Goal: Task Accomplishment & Management: Manage account settings

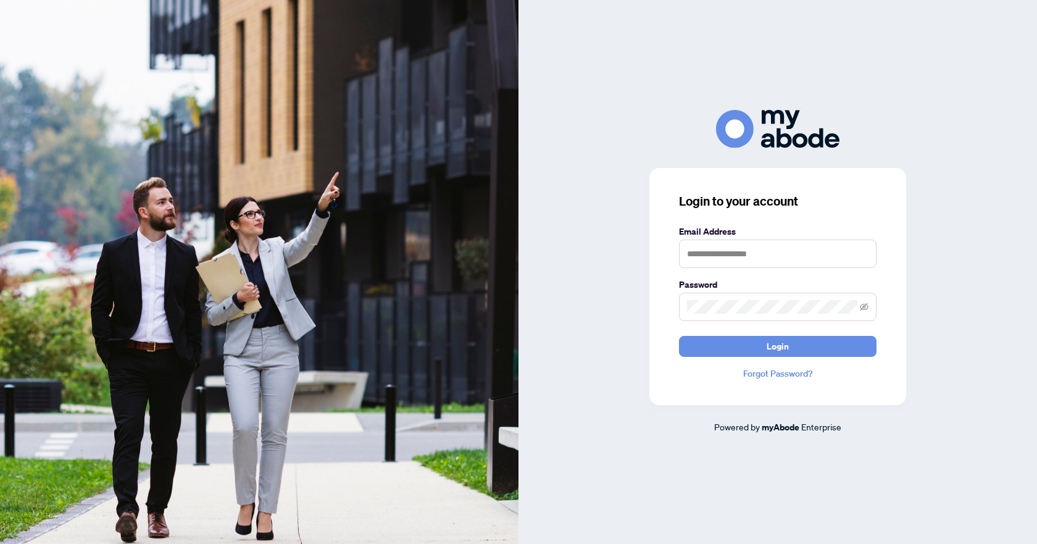
type input "**********"
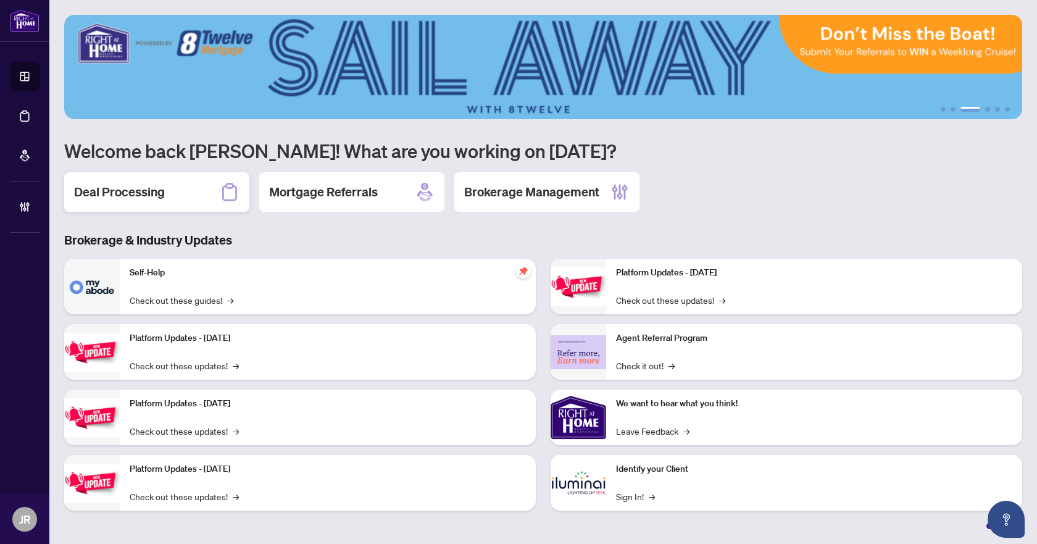
click at [199, 191] on div "Deal Processing" at bounding box center [156, 191] width 185 height 39
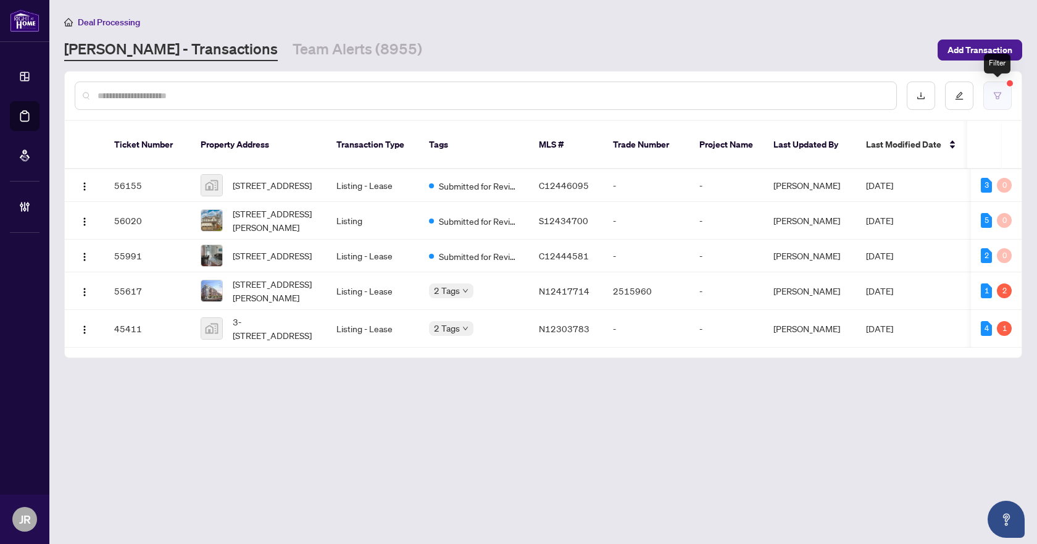
click at [994, 85] on button "button" at bounding box center [997, 95] width 28 height 28
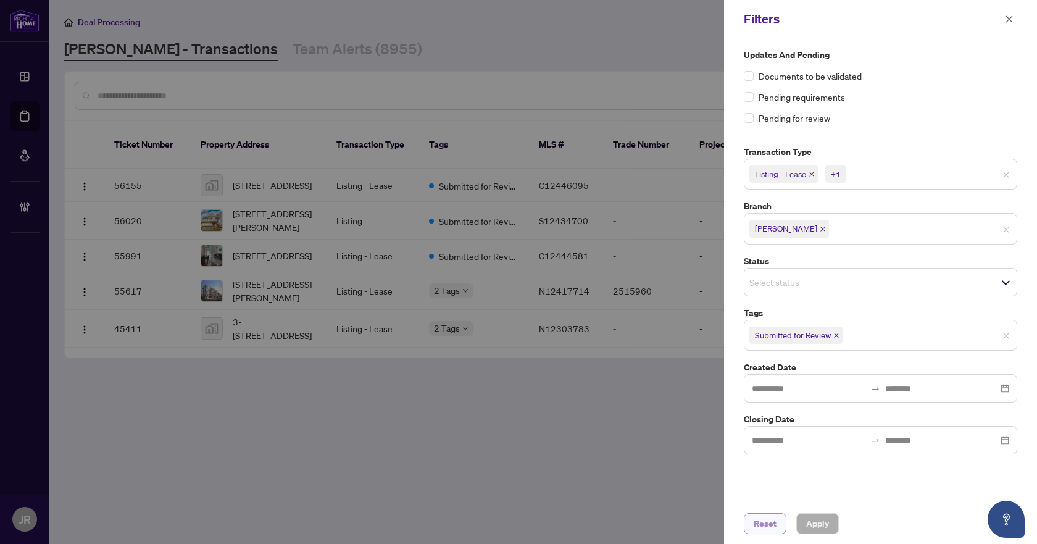
click at [773, 515] on span "Reset" at bounding box center [765, 523] width 23 height 20
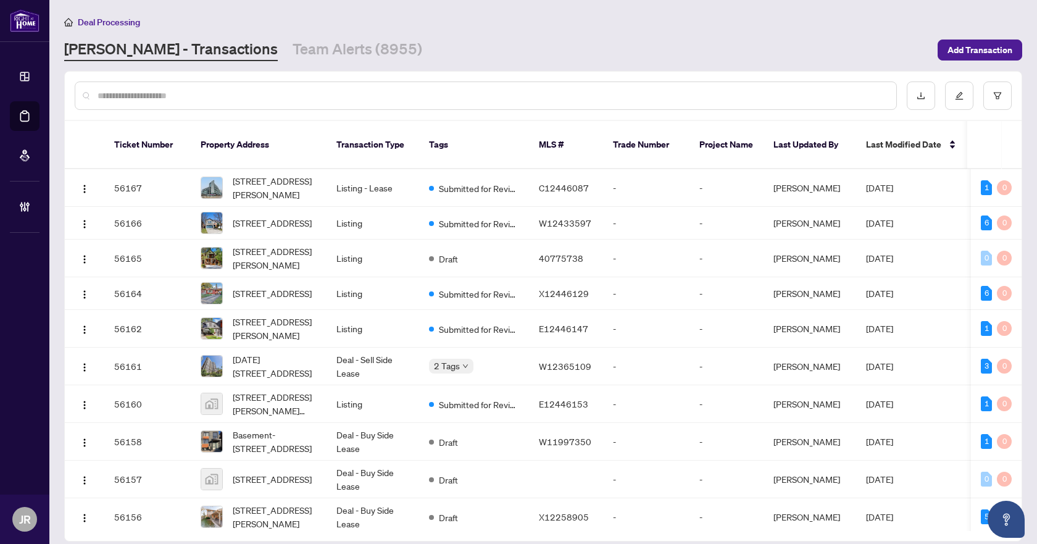
click at [561, 93] on input "text" at bounding box center [492, 96] width 789 height 14
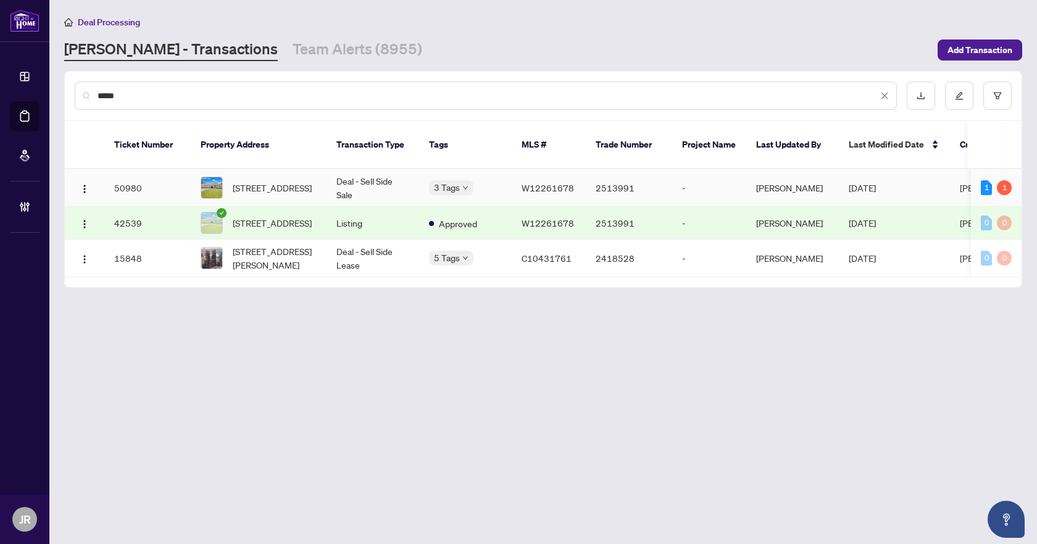
type input "*****"
click at [494, 169] on td "3 Tags" at bounding box center [465, 188] width 93 height 38
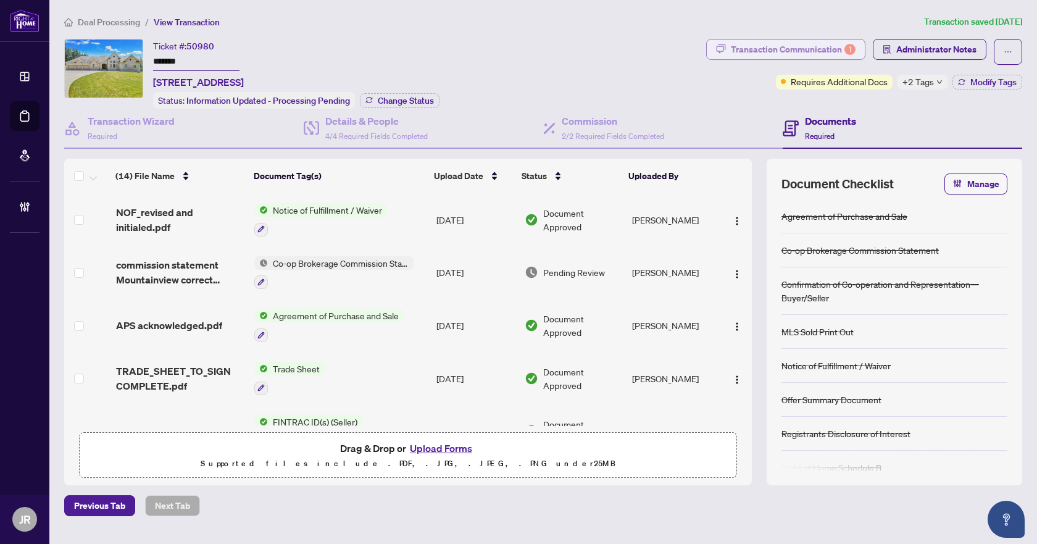
click at [800, 54] on div "Transaction Communication 1" at bounding box center [793, 49] width 125 height 20
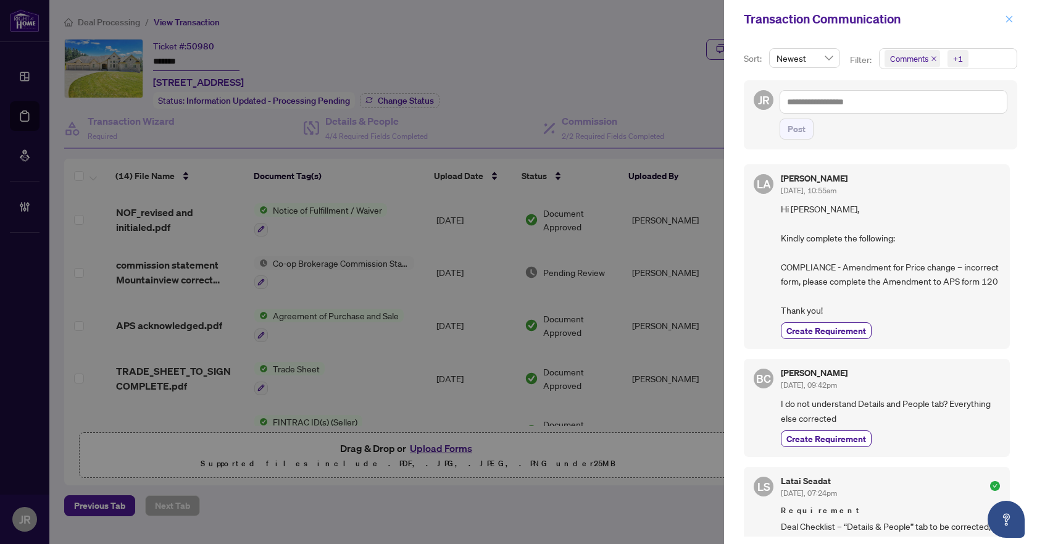
click at [1005, 20] on icon "close" at bounding box center [1009, 19] width 9 height 9
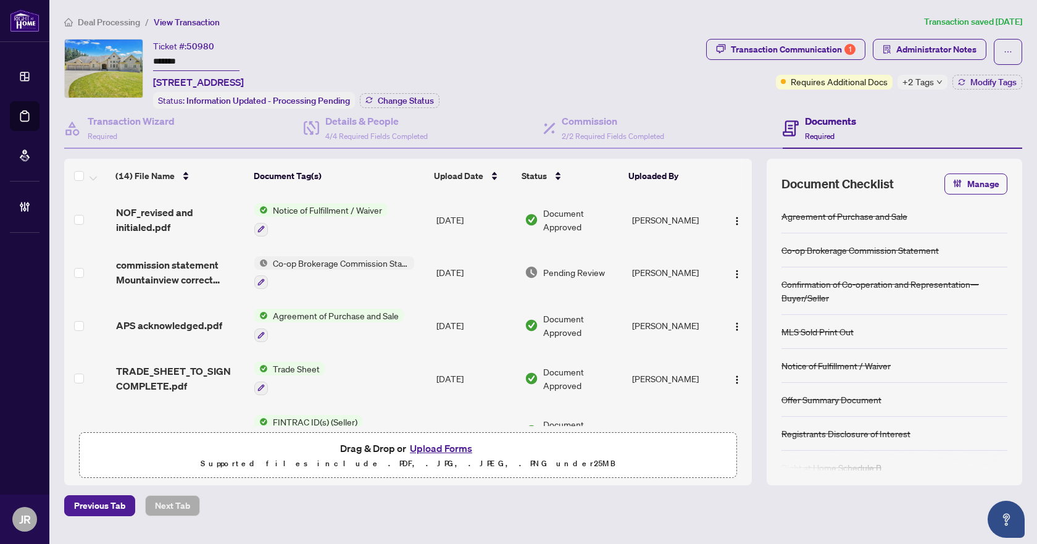
drag, startPoint x: 752, startPoint y: 215, endPoint x: 747, endPoint y: 193, distance: 22.9
click at [747, 194] on div "(14) File Name Document Tag(s) Upload Date Status Uploaded By (14) File Name Do…" at bounding box center [543, 322] width 958 height 326
click at [746, 119] on div "Commission 2/2 Required Fields Completed" at bounding box center [662, 129] width 239 height 40
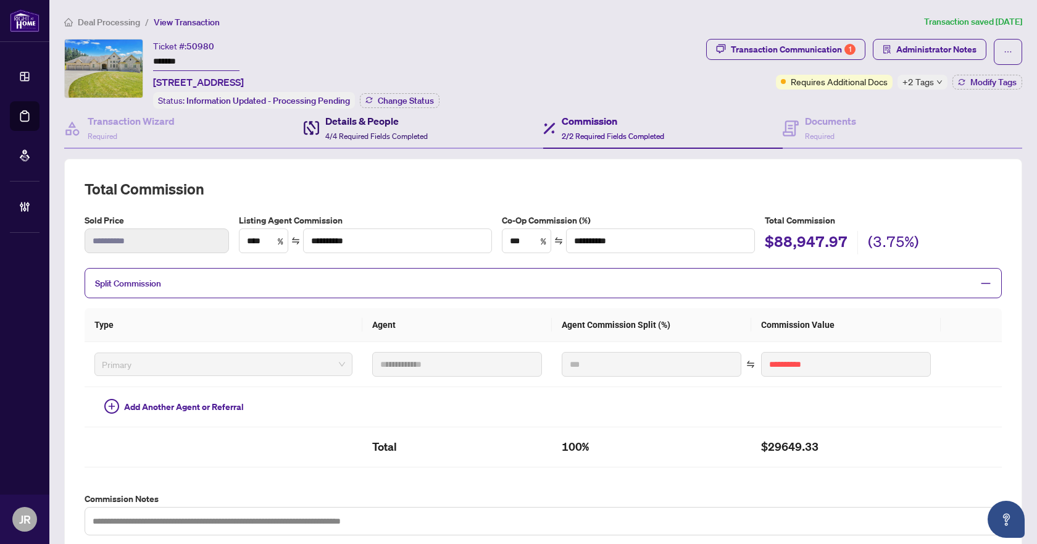
click at [399, 134] on span "4/4 Required Fields Completed" at bounding box center [376, 135] width 102 height 9
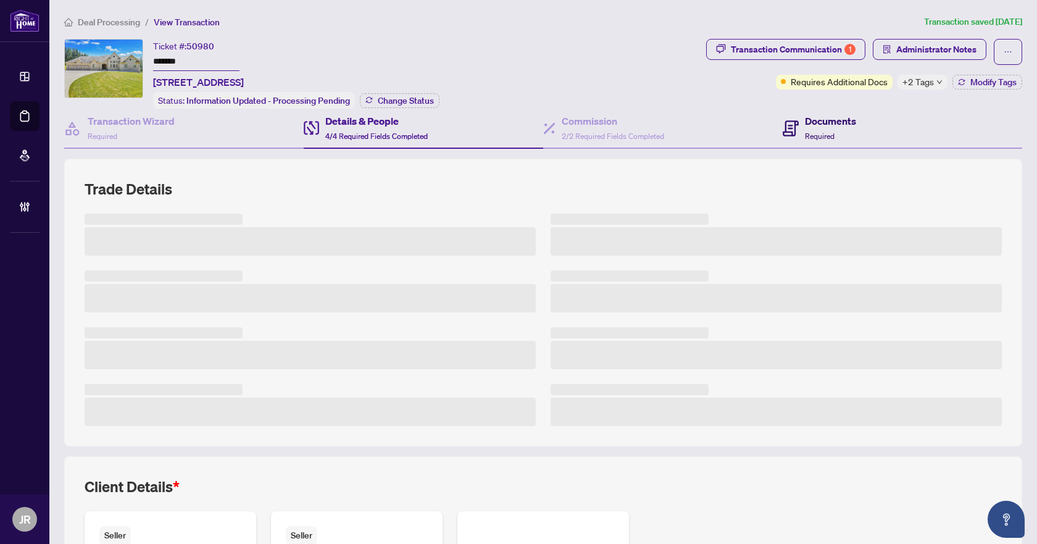
click at [796, 120] on div "Documents Required" at bounding box center [819, 128] width 73 height 29
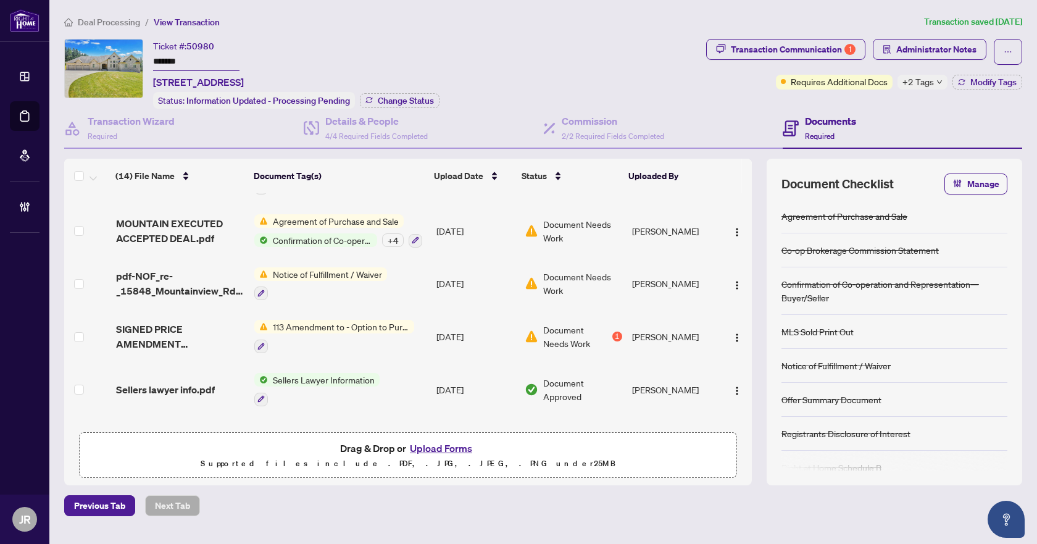
scroll to position [432, 0]
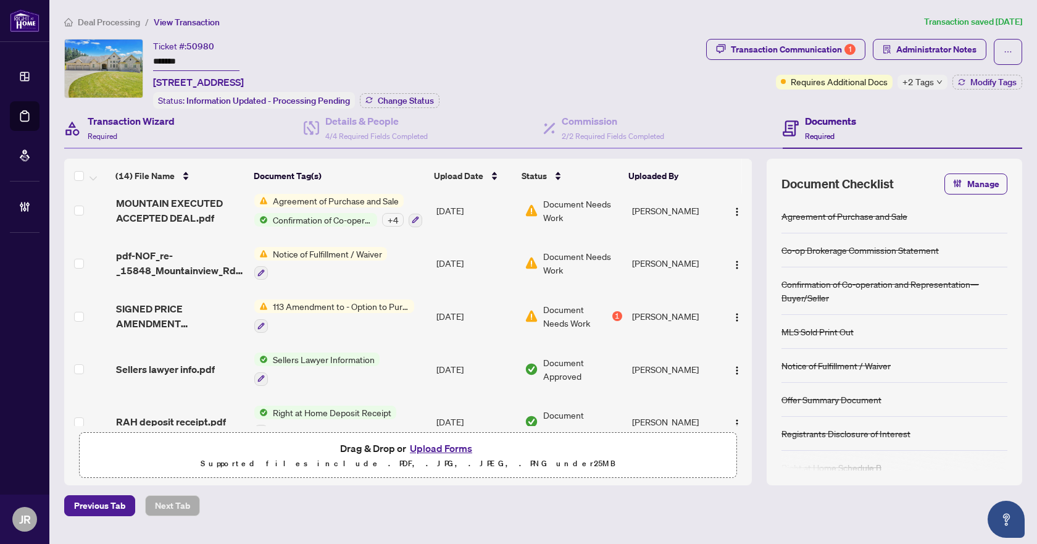
click at [178, 127] on div "Transaction Wizard Required" at bounding box center [183, 129] width 239 height 40
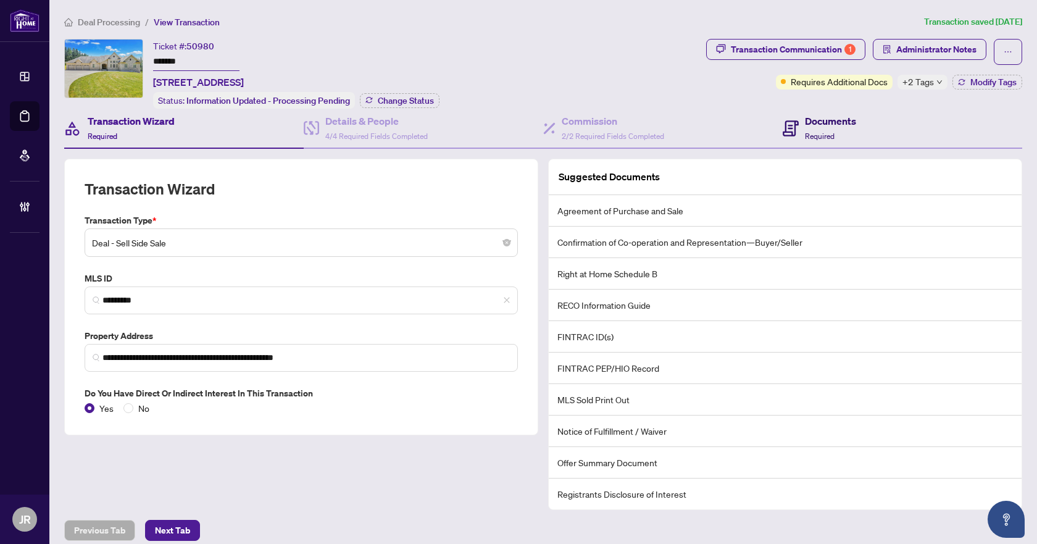
click at [812, 135] on span "Required" at bounding box center [820, 135] width 30 height 9
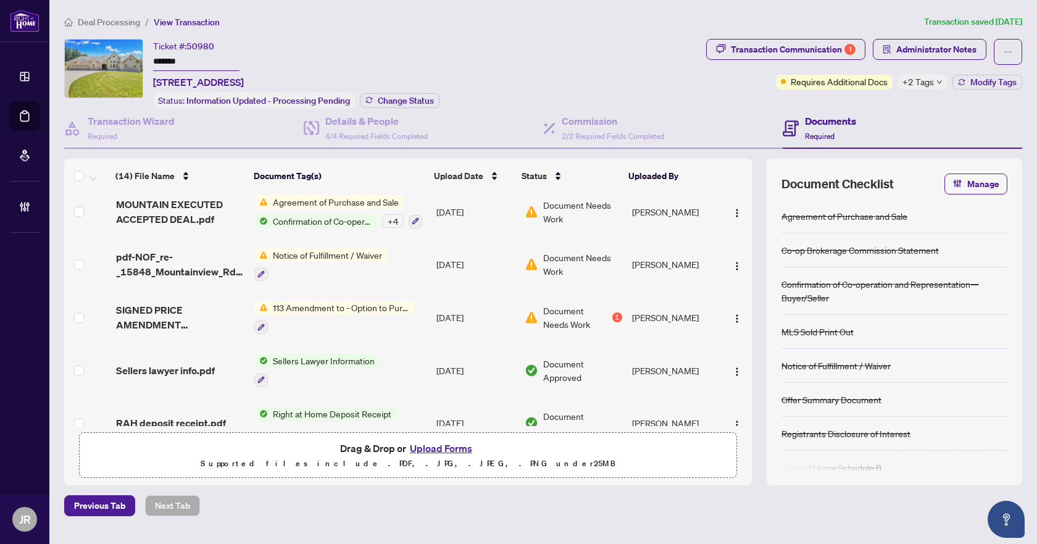
scroll to position [432, 0]
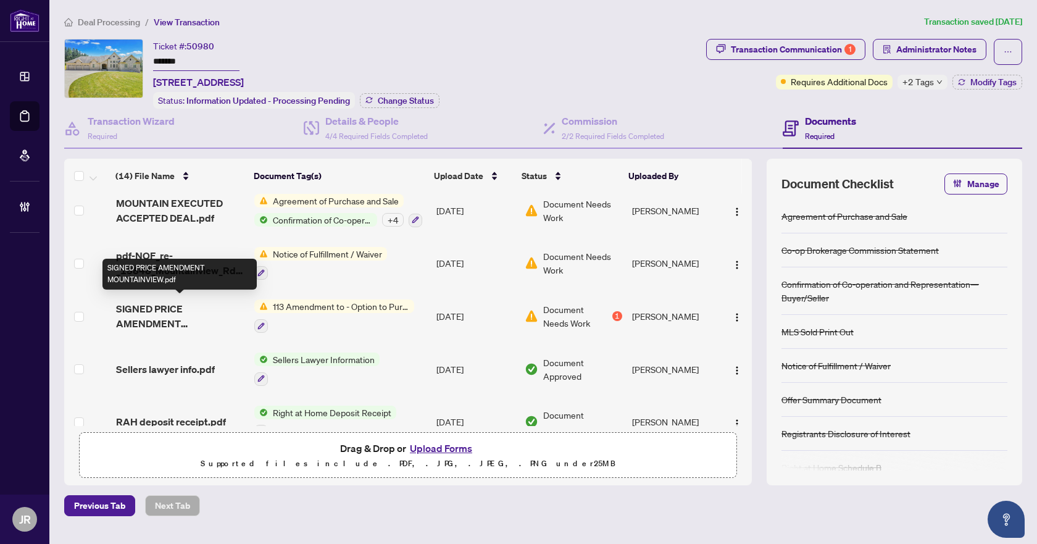
click at [229, 314] on span "SIGNED PRICE AMENDMENT MOUNTAINVIEW.pdf" at bounding box center [180, 316] width 129 height 30
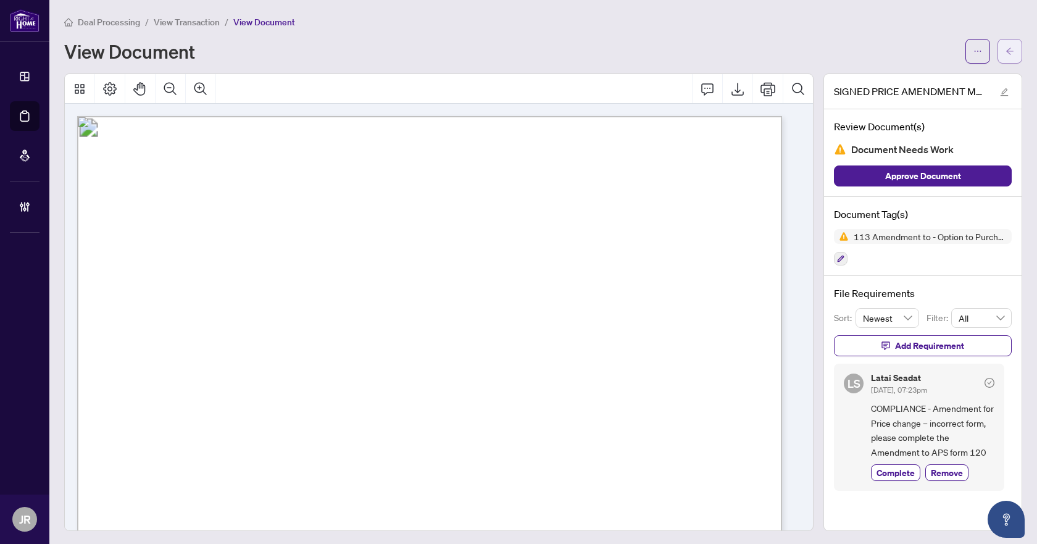
click at [1005, 49] on icon "arrow-left" at bounding box center [1009, 51] width 9 height 9
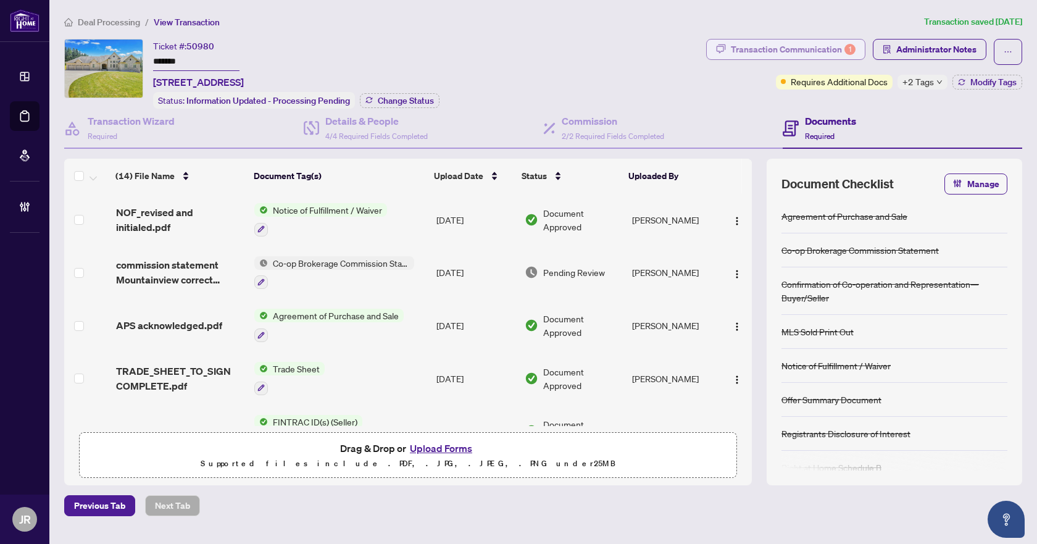
click at [849, 52] on div "1" at bounding box center [849, 49] width 11 height 11
type textarea "**********"
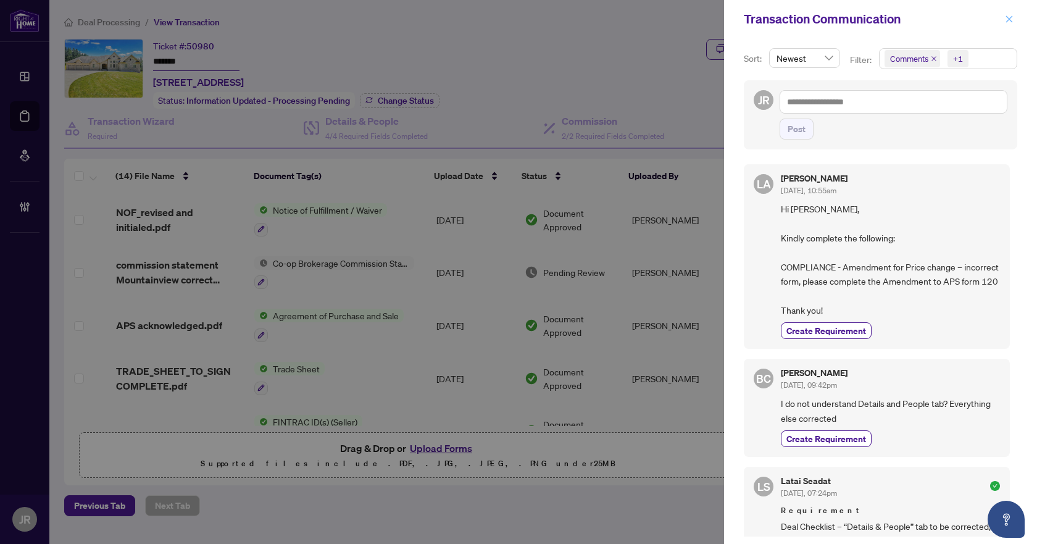
click at [1005, 15] on icon "close" at bounding box center [1009, 19] width 9 height 9
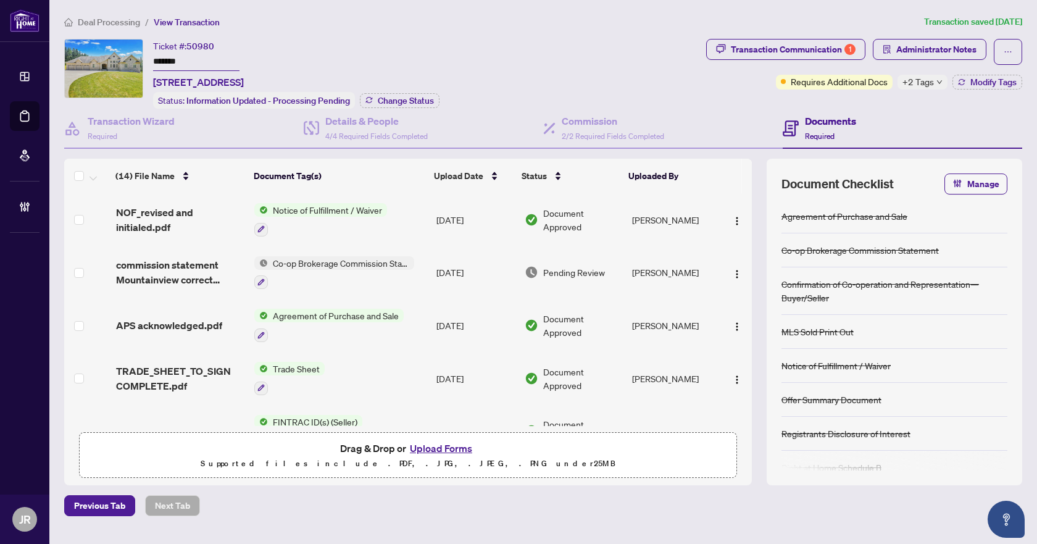
click at [938, 52] on span "Administrator Notes" at bounding box center [936, 49] width 80 height 20
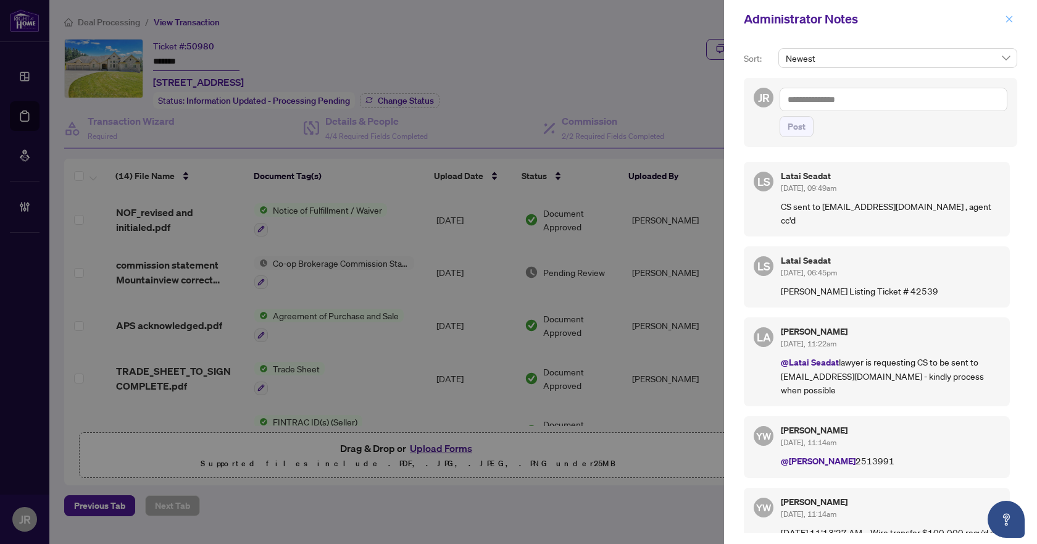
click at [1005, 21] on icon "close" at bounding box center [1009, 19] width 9 height 9
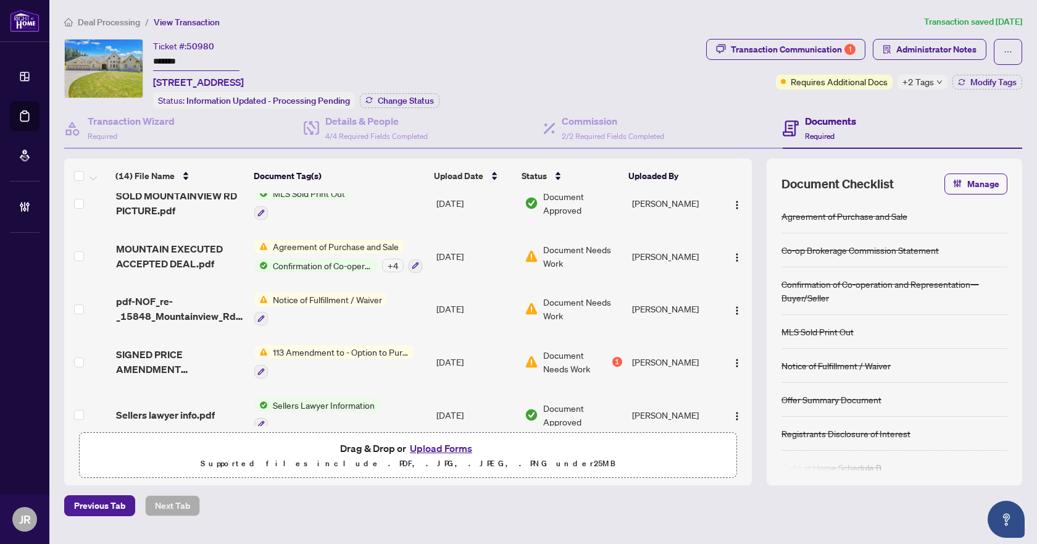
scroll to position [432, 0]
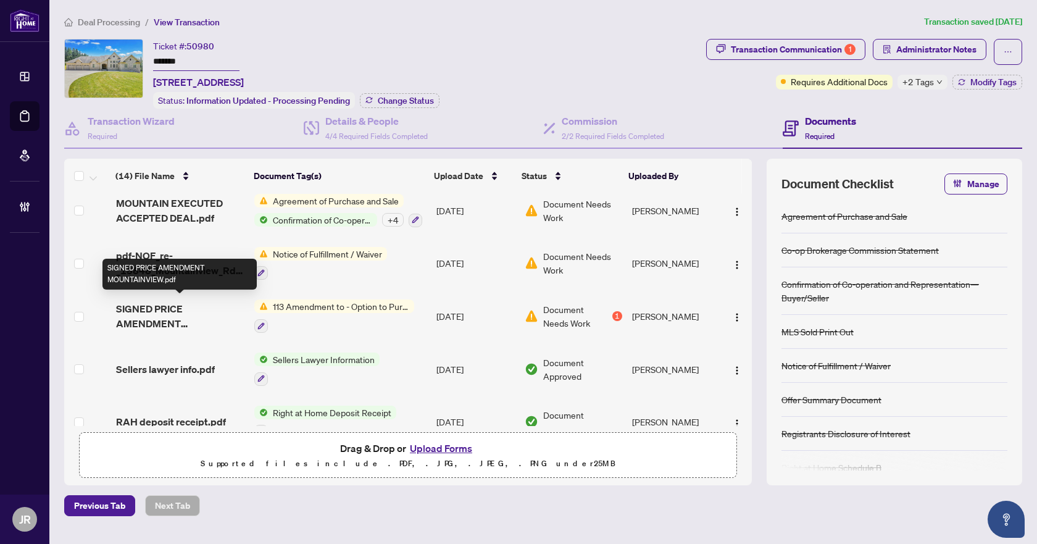
click at [197, 316] on span "SIGNED PRICE AMENDMENT MOUNTAINVIEW.pdf" at bounding box center [180, 316] width 129 height 30
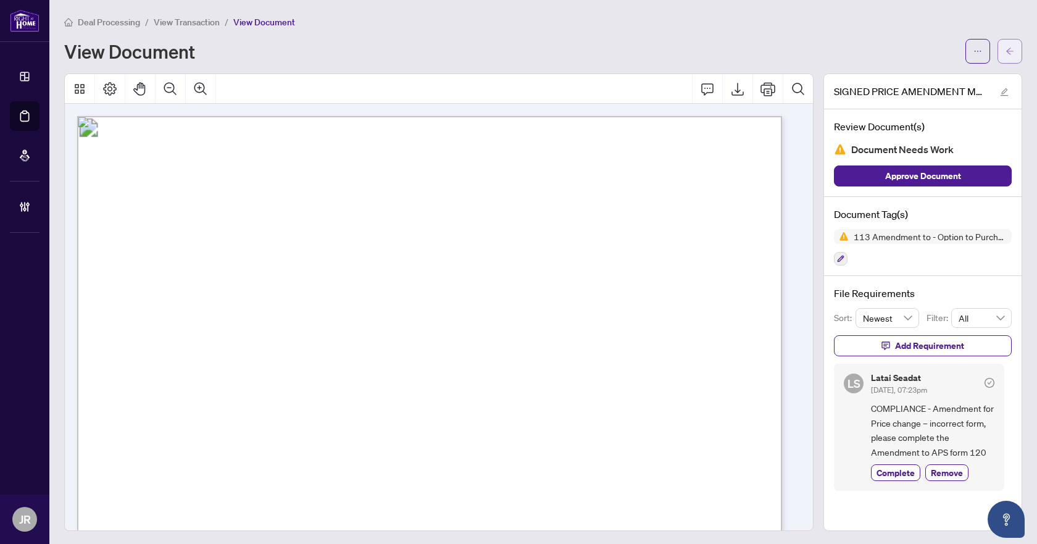
click at [1005, 56] on span "button" at bounding box center [1009, 51] width 9 height 20
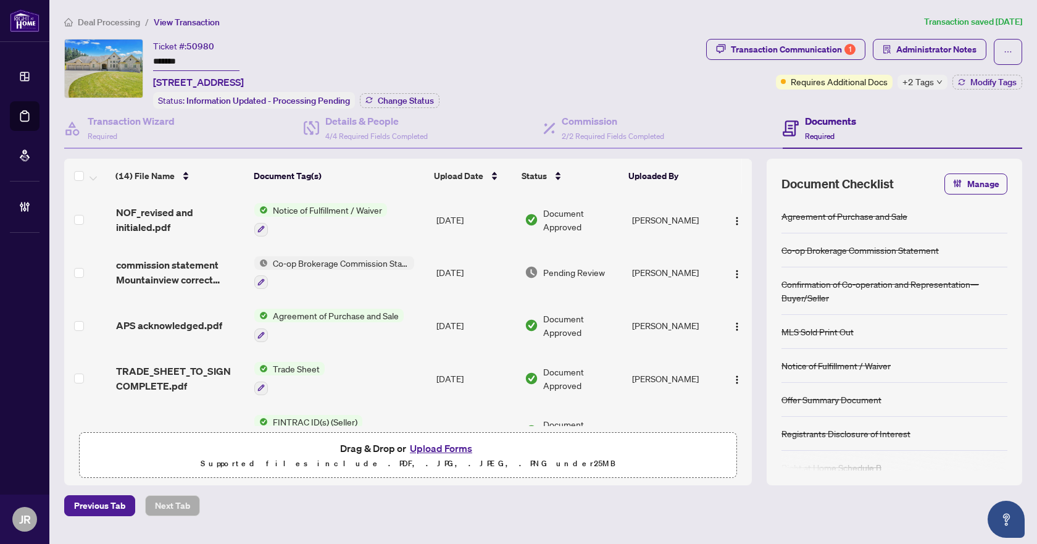
click at [520, 268] on td "Pending Review" at bounding box center [573, 272] width 107 height 53
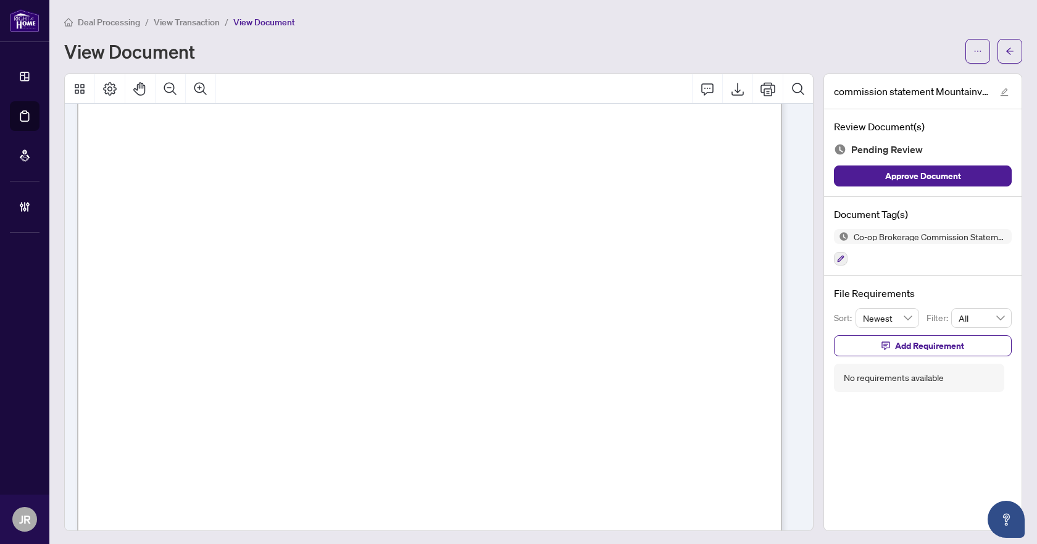
scroll to position [510, 0]
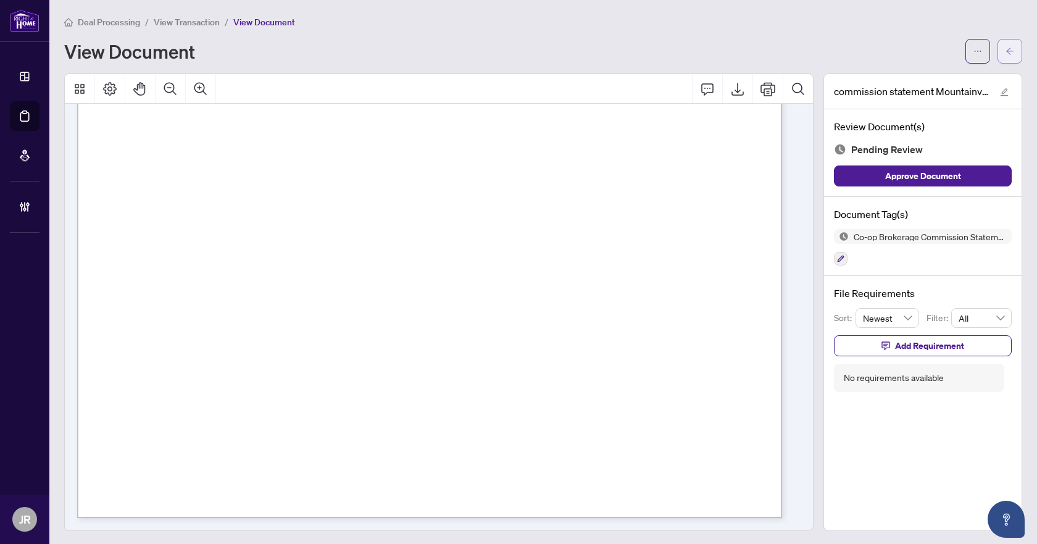
click at [1005, 55] on icon "arrow-left" at bounding box center [1009, 51] width 9 height 9
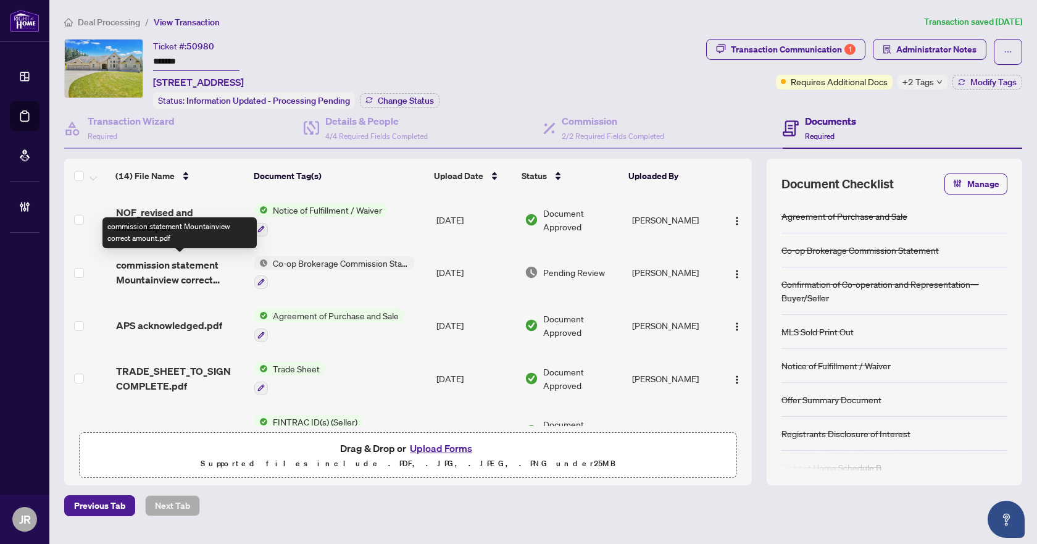
click at [188, 265] on span "commission statement Mountainview correct amount.pdf" at bounding box center [180, 272] width 129 height 30
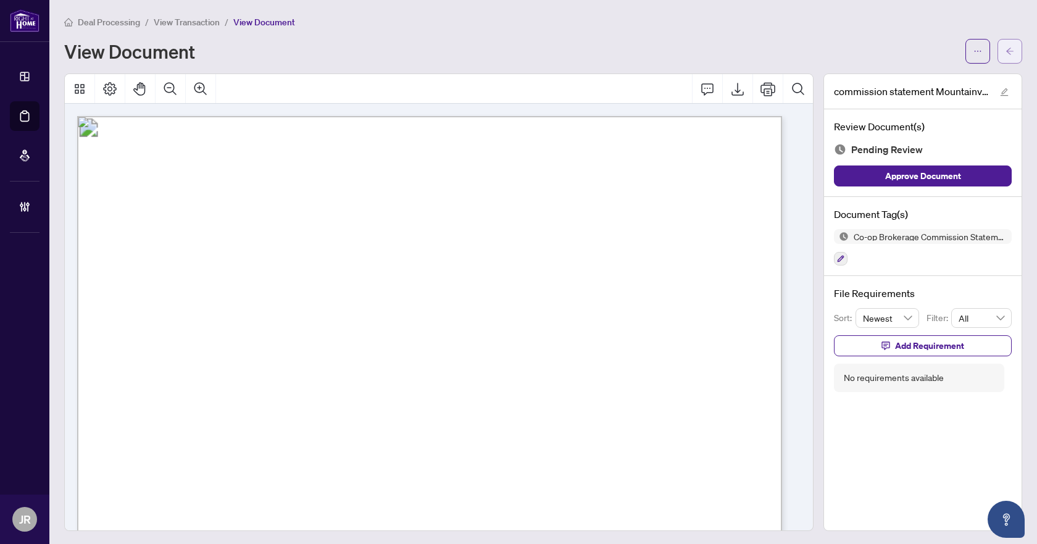
click at [997, 48] on button "button" at bounding box center [1009, 51] width 25 height 25
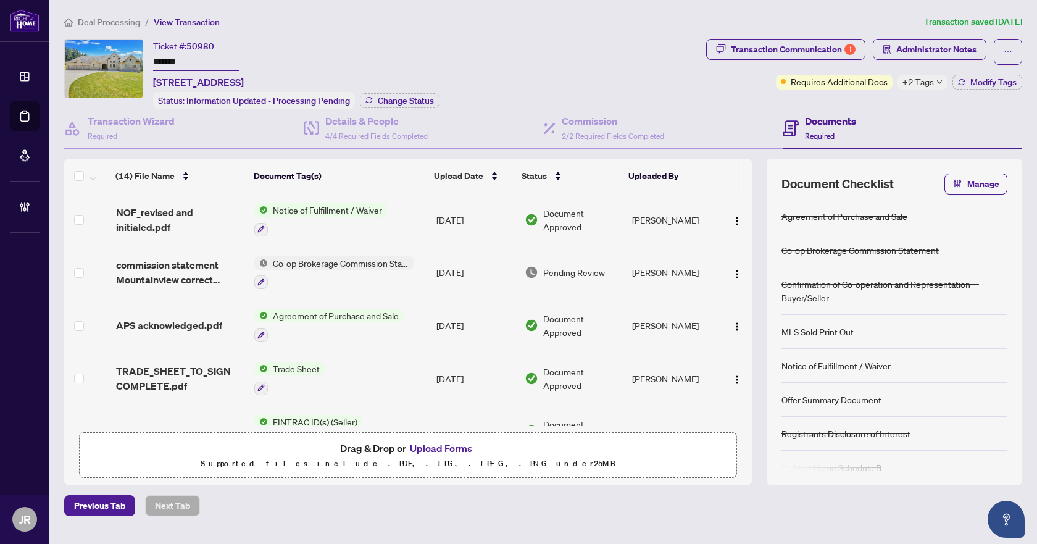
click at [99, 23] on span "Deal Processing" at bounding box center [109, 22] width 62 height 11
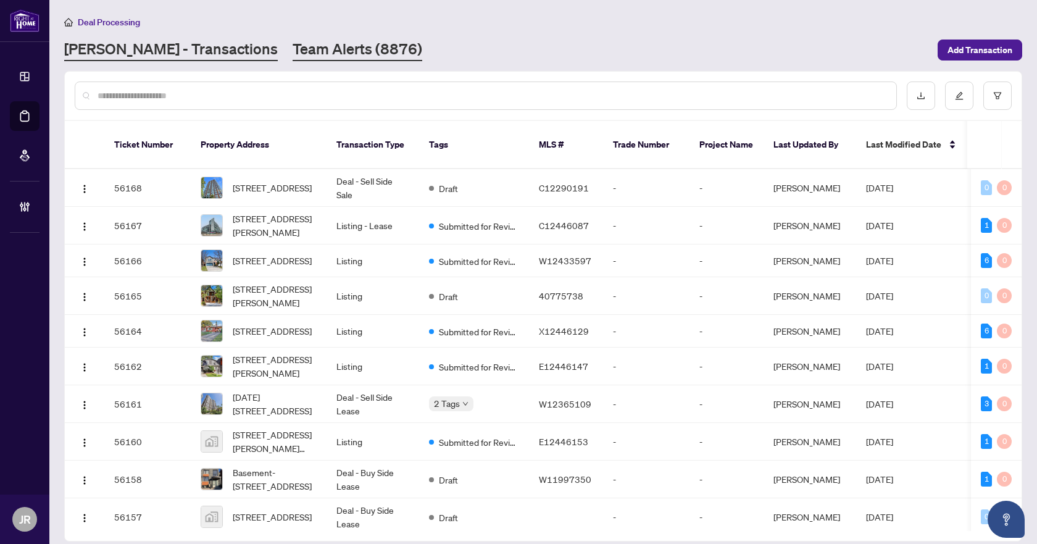
click at [293, 40] on link "Team Alerts (8876)" at bounding box center [358, 50] width 130 height 22
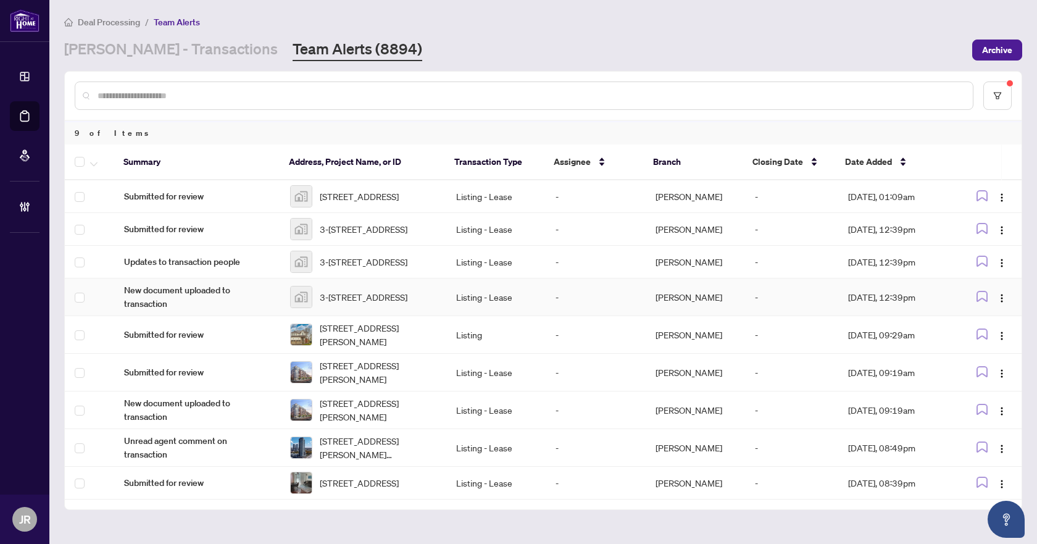
scroll to position [2, 0]
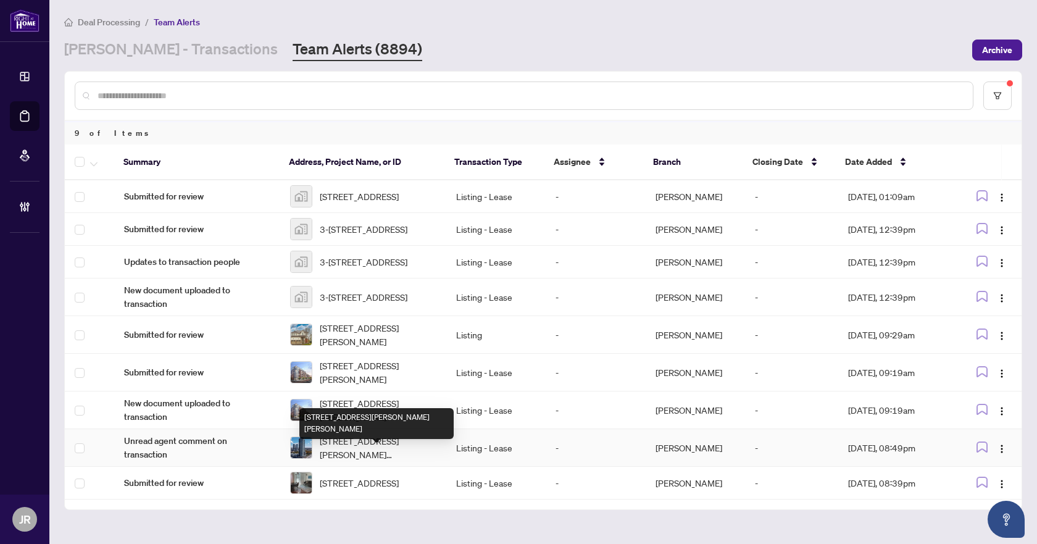
click at [353, 461] on span "[STREET_ADDRESS][PERSON_NAME][PERSON_NAME]" at bounding box center [378, 447] width 117 height 27
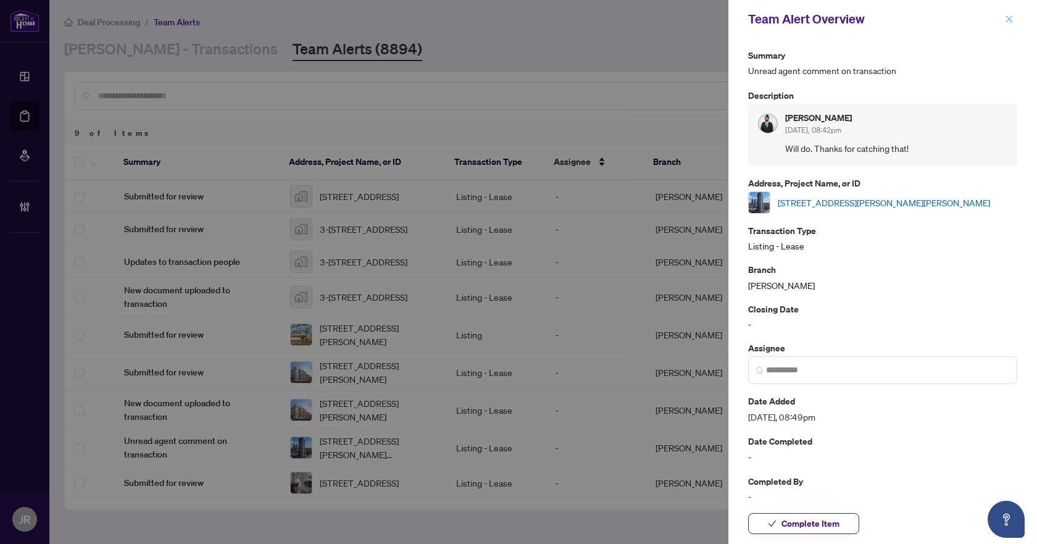
click at [1011, 13] on span "button" at bounding box center [1009, 19] width 9 height 20
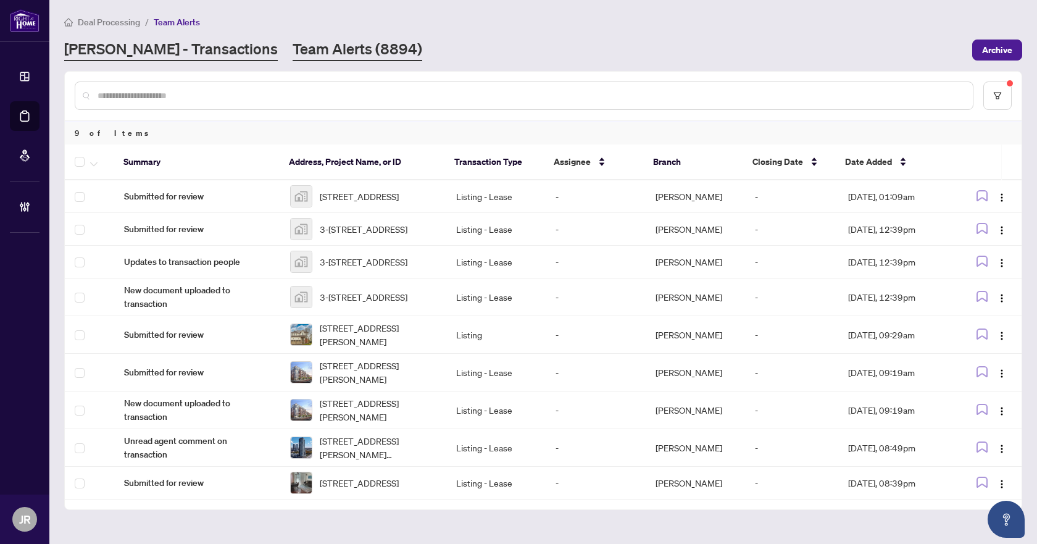
click at [170, 43] on link "[PERSON_NAME] - Transactions" at bounding box center [171, 50] width 214 height 22
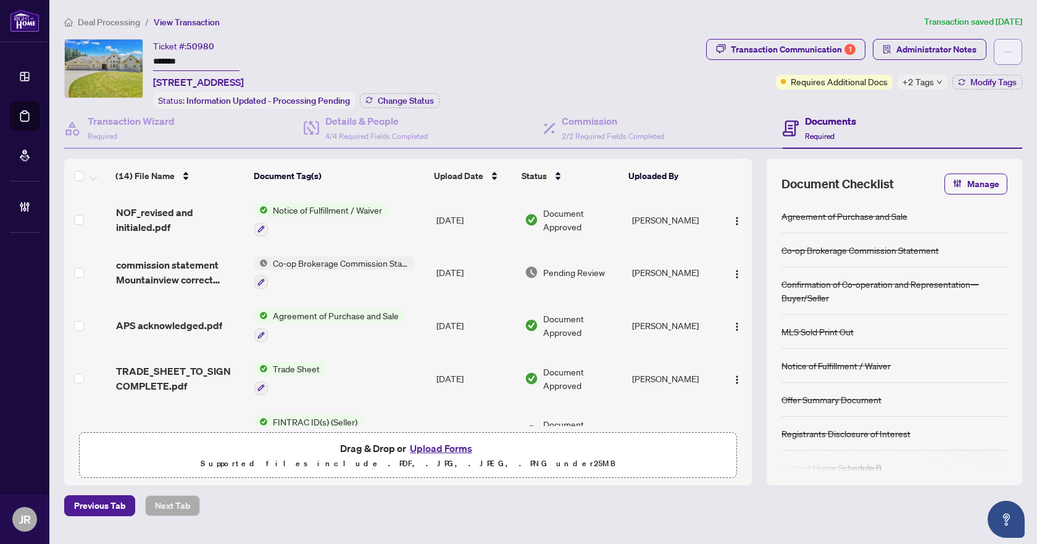
click at [999, 53] on button "button" at bounding box center [1008, 52] width 28 height 26
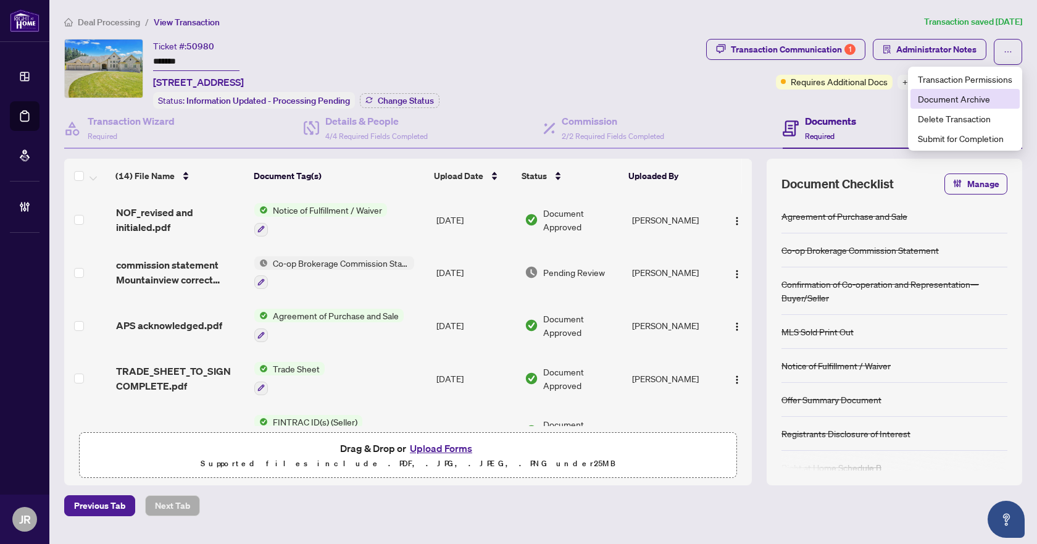
click at [991, 108] on li "Document Archive" at bounding box center [964, 99] width 109 height 20
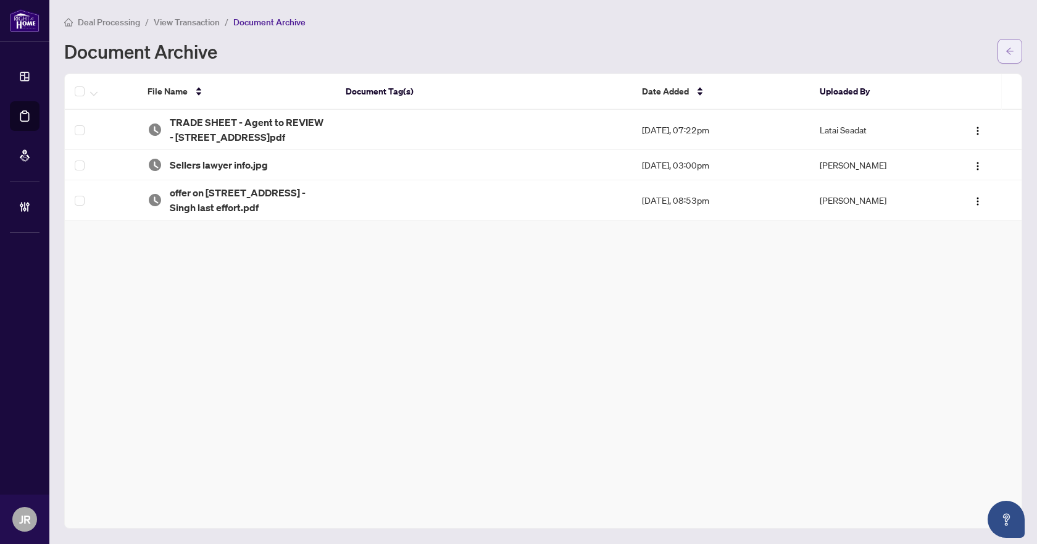
click at [1013, 49] on icon "arrow-left" at bounding box center [1009, 51] width 9 height 9
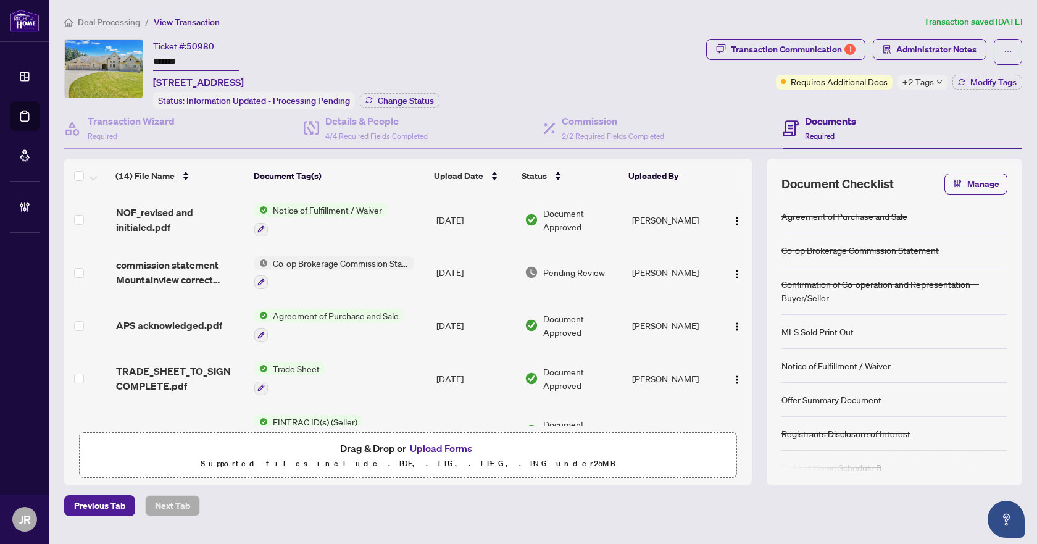
click at [217, 211] on span "NOF_revised and initialed.pdf" at bounding box center [180, 220] width 129 height 30
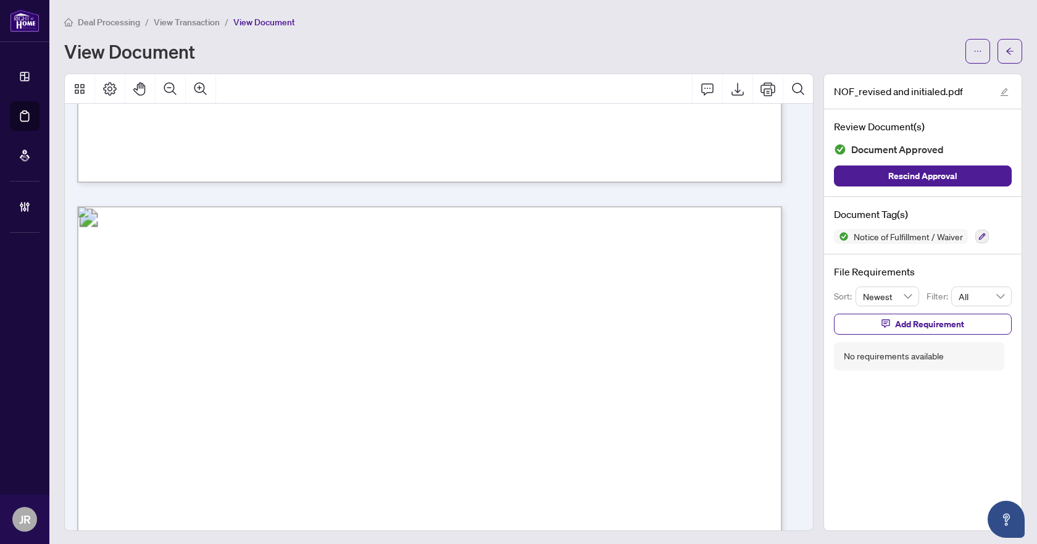
scroll to position [3024, 0]
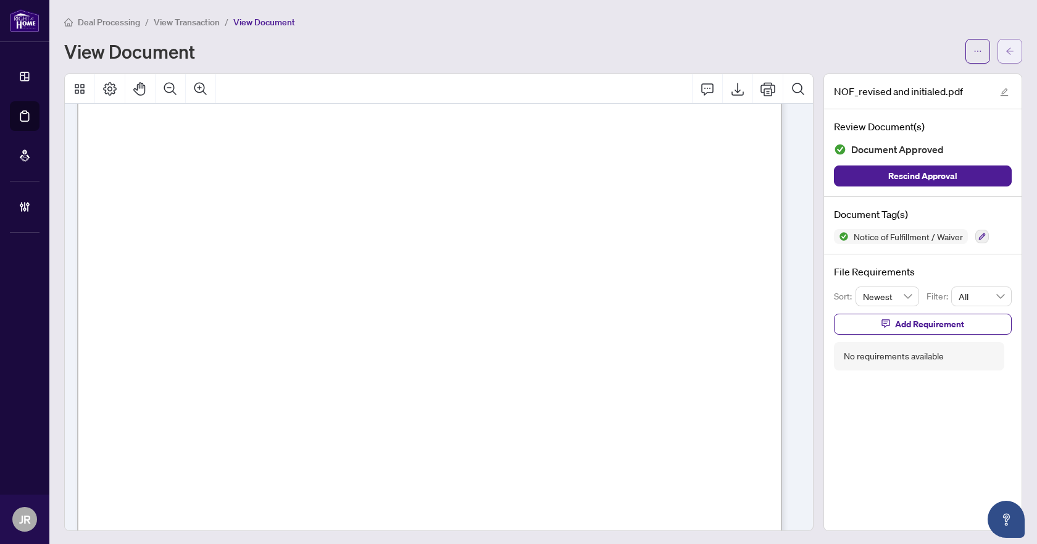
click at [1007, 56] on button "button" at bounding box center [1009, 51] width 25 height 25
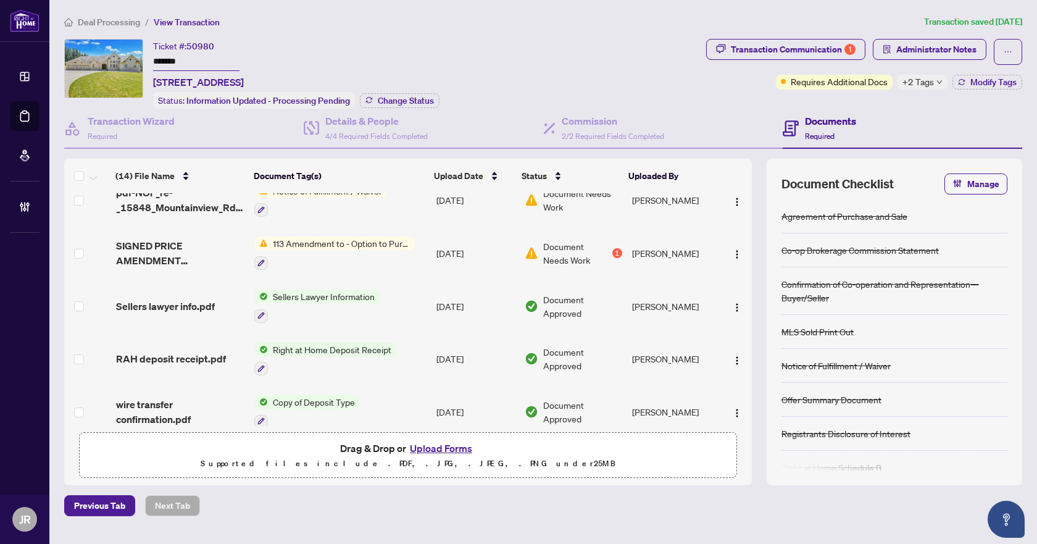
scroll to position [509, 0]
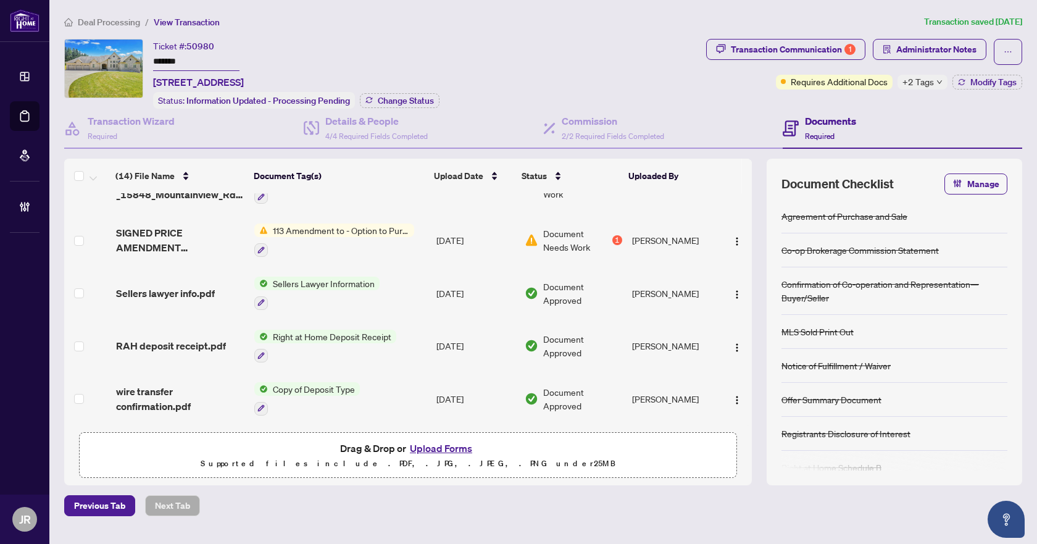
drag, startPoint x: 153, startPoint y: 77, endPoint x: 275, endPoint y: 71, distance: 122.3
click at [244, 71] on div "Ticket #: 50980 ******* 15848 MOUNTAINVIEW Rd, Caledon, Ontario L7C 2V2, Canada" at bounding box center [198, 64] width 91 height 51
copy span "15848 MOUNTAINVIEW Rd"
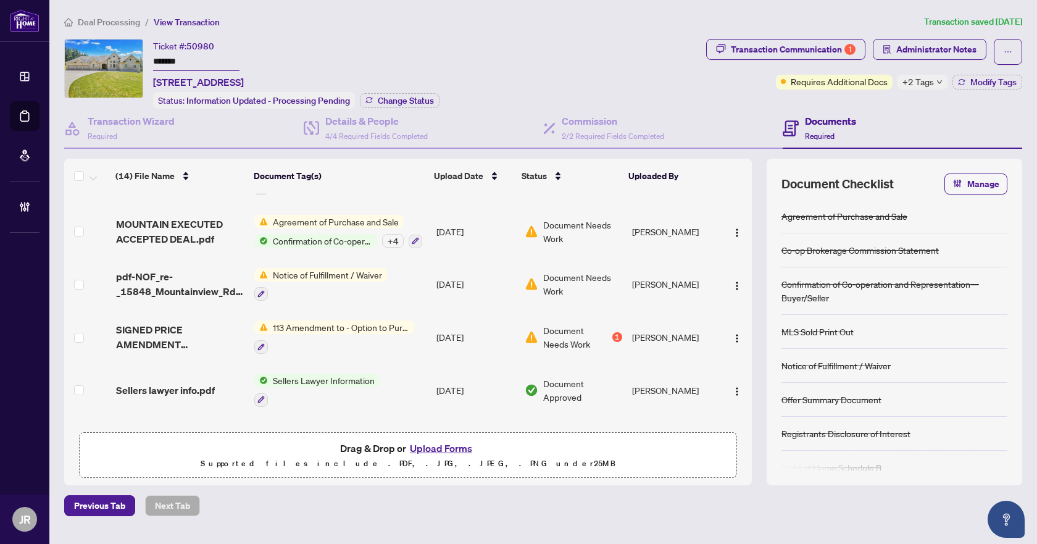
scroll to position [262, 0]
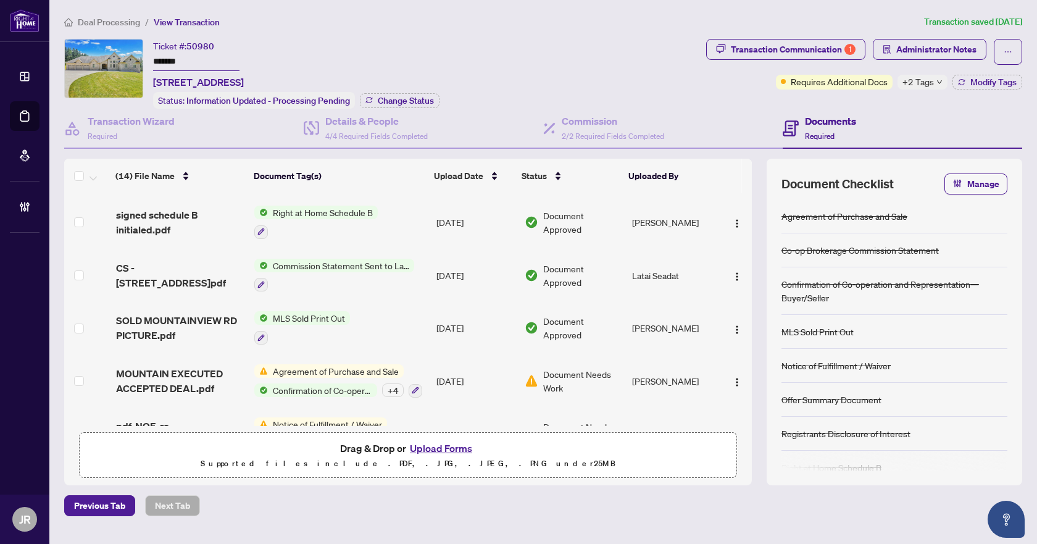
click at [117, 25] on span "Deal Processing" at bounding box center [109, 22] width 62 height 11
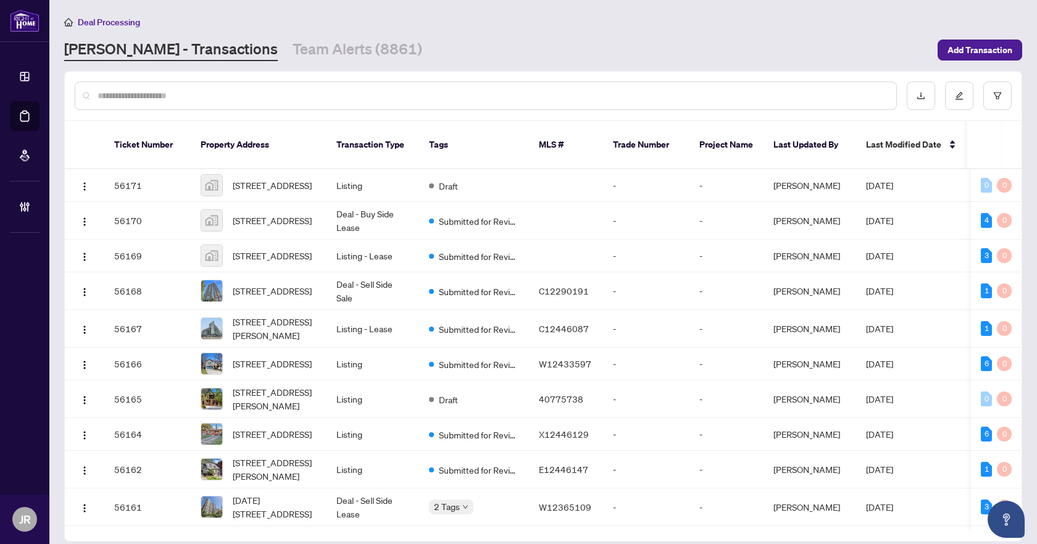
click at [200, 94] on input "text" at bounding box center [492, 96] width 789 height 14
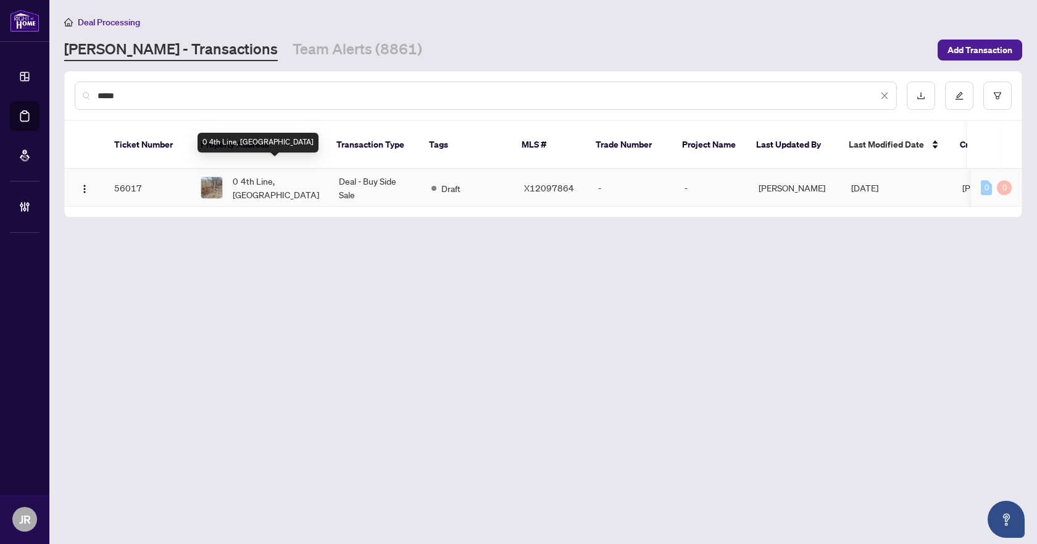
type input "*****"
click at [270, 177] on span "0 4th Line, [GEOGRAPHIC_DATA]" at bounding box center [276, 187] width 86 height 27
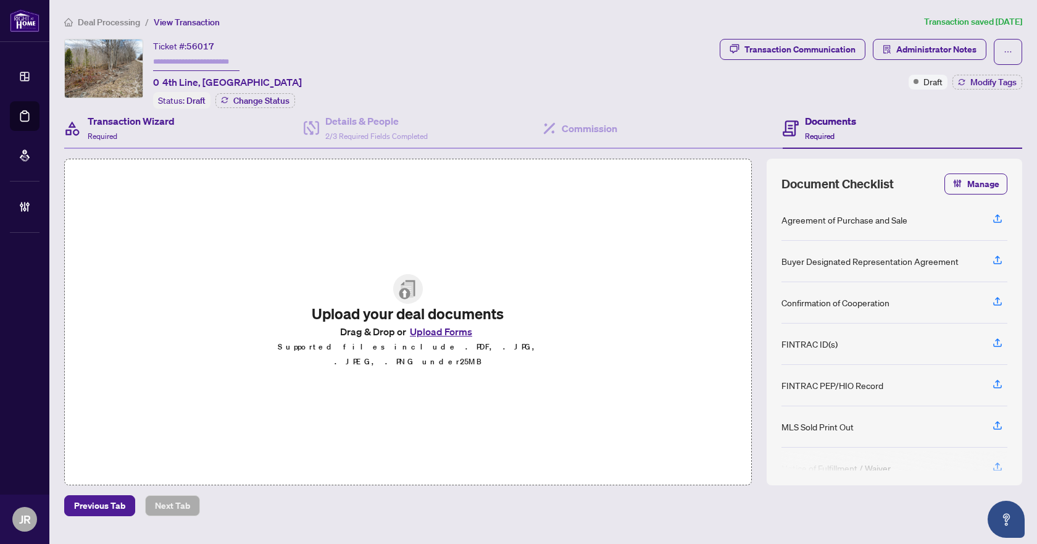
click at [192, 136] on div "Transaction Wizard Required" at bounding box center [183, 129] width 239 height 40
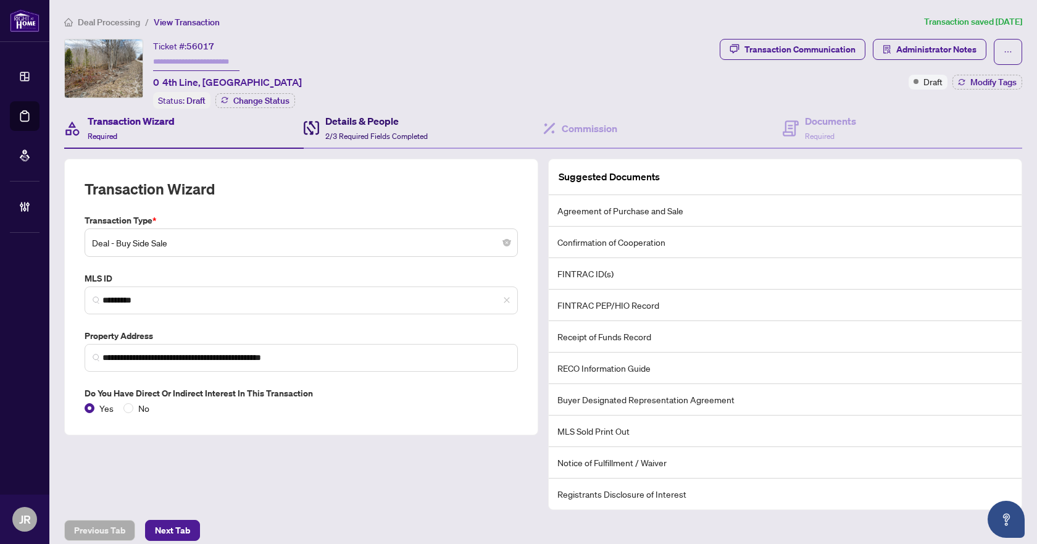
click at [380, 128] on div "Details & People 2/3 Required Fields Completed" at bounding box center [376, 128] width 102 height 29
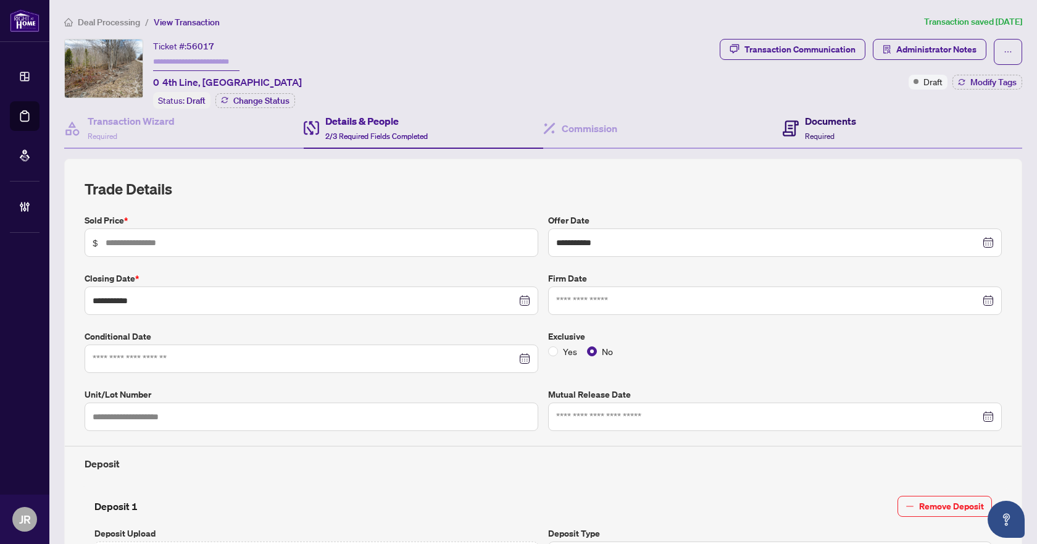
click at [821, 133] on span "Required" at bounding box center [820, 135] width 30 height 9
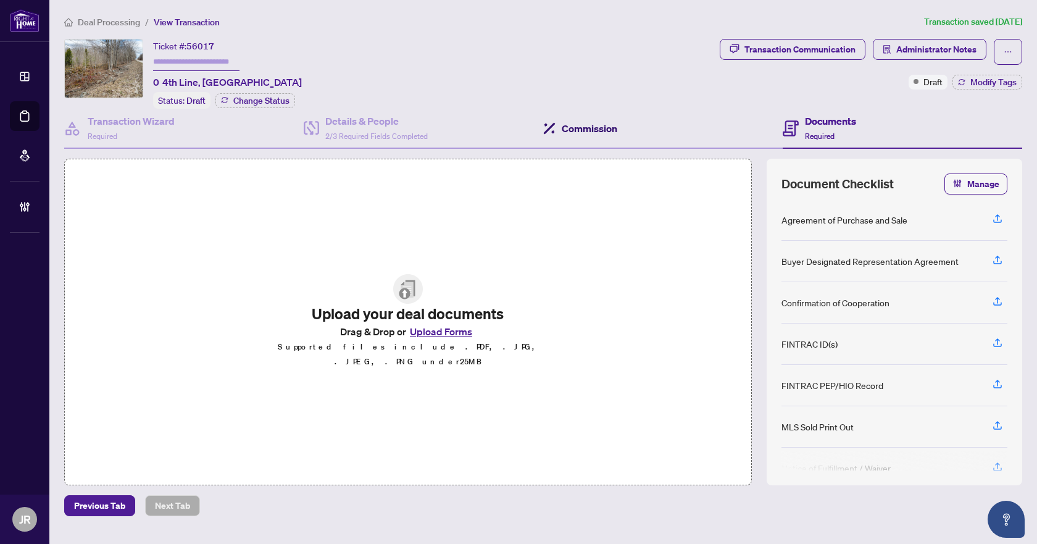
click at [594, 127] on h4 "Commission" at bounding box center [590, 128] width 56 height 15
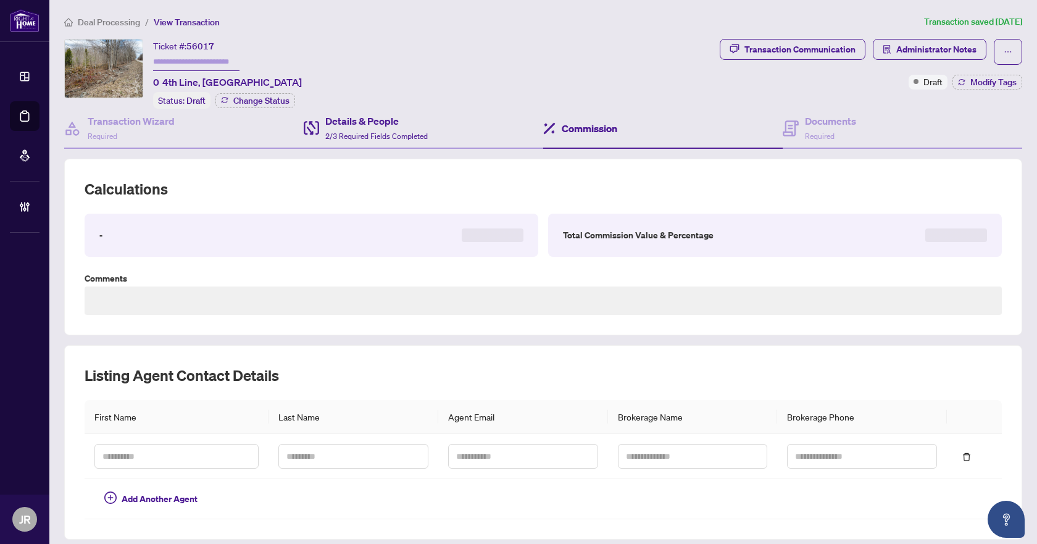
type textarea "**********"
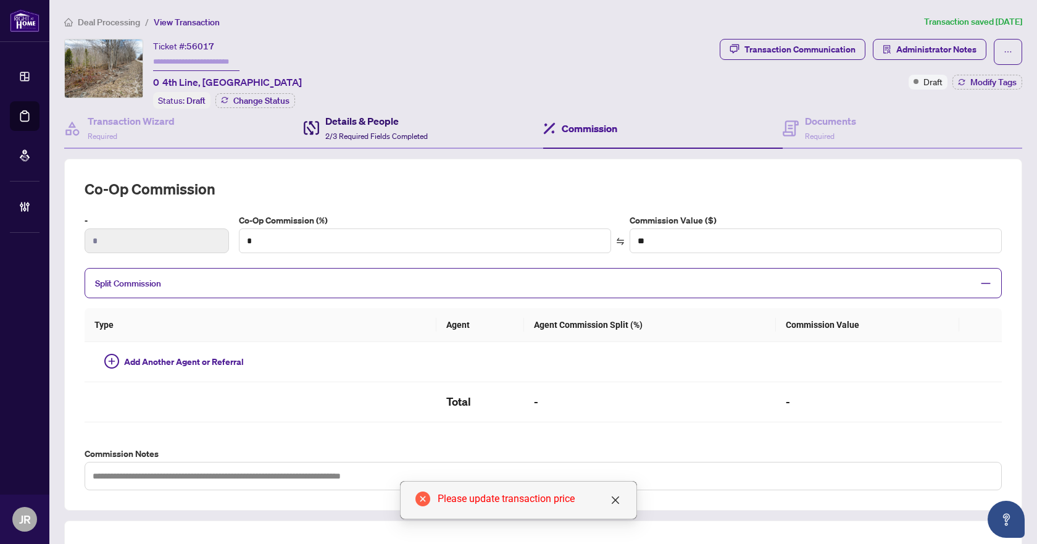
click at [343, 127] on div "Details & People 2/3 Required Fields Completed" at bounding box center [376, 128] width 102 height 29
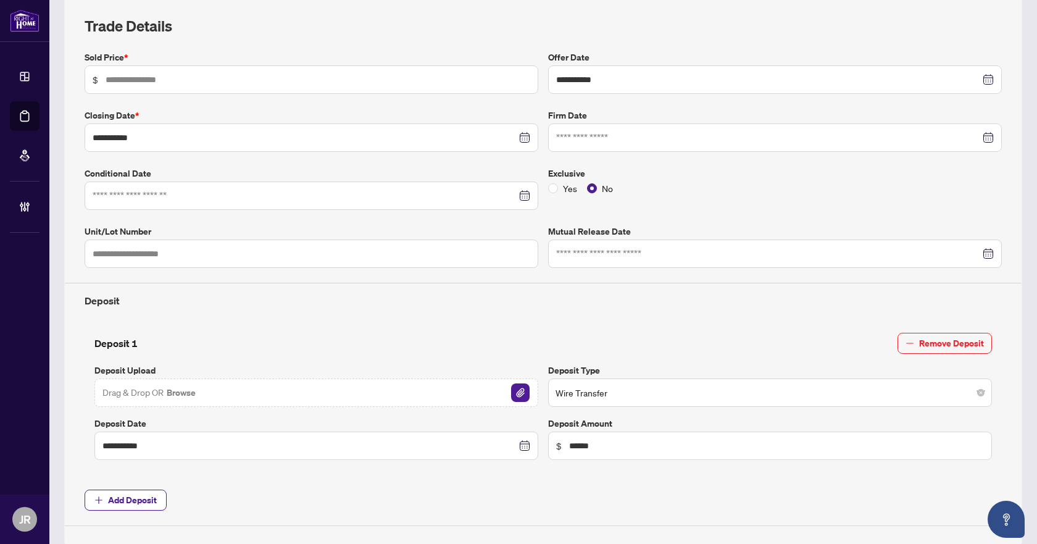
scroll to position [31, 0]
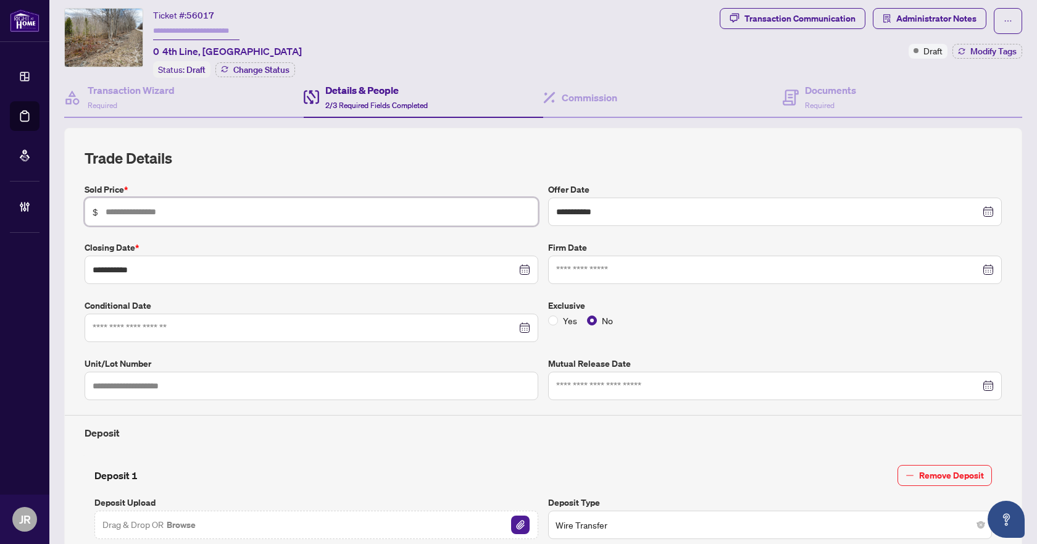
click at [133, 209] on input "text" at bounding box center [318, 212] width 425 height 14
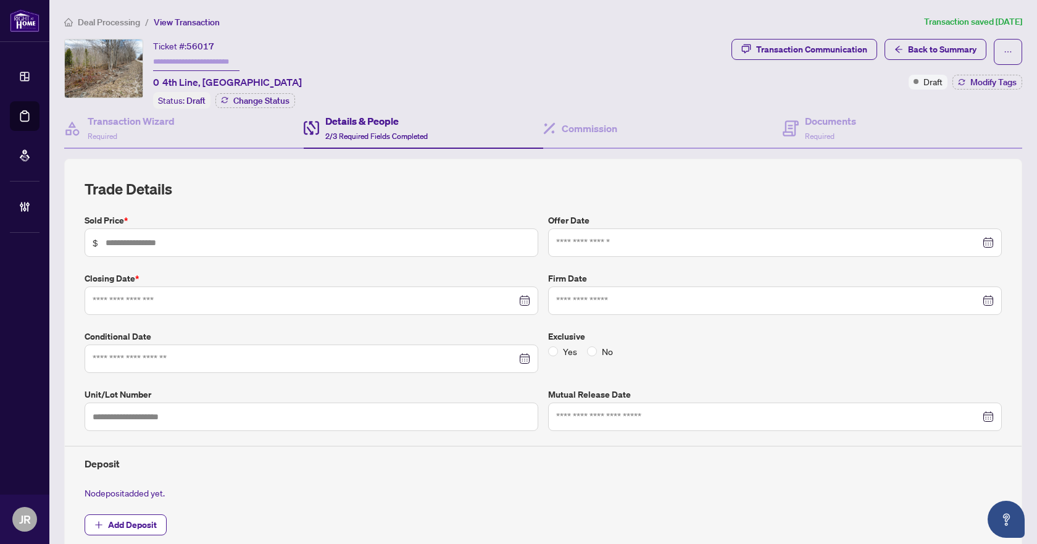
type input "**********"
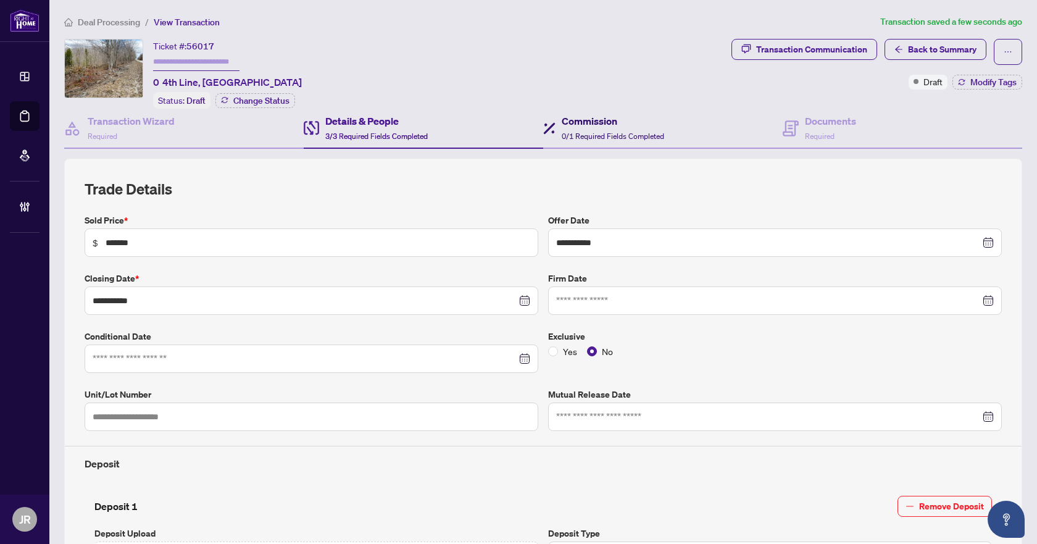
click at [590, 126] on h4 "Commission" at bounding box center [613, 121] width 102 height 15
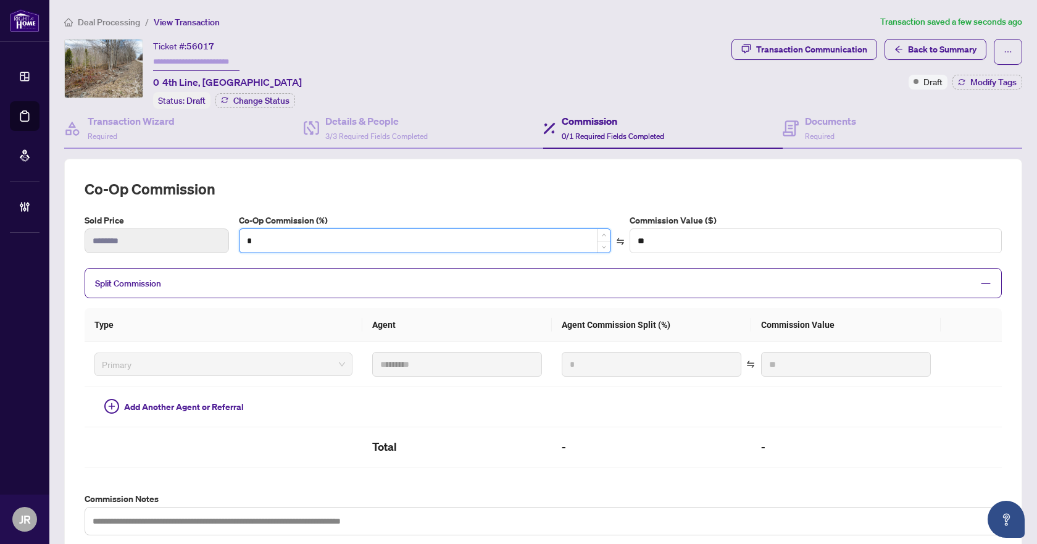
click at [314, 237] on input "*" at bounding box center [424, 240] width 371 height 23
click at [539, 189] on h2 "Co-op Commission" at bounding box center [543, 189] width 917 height 20
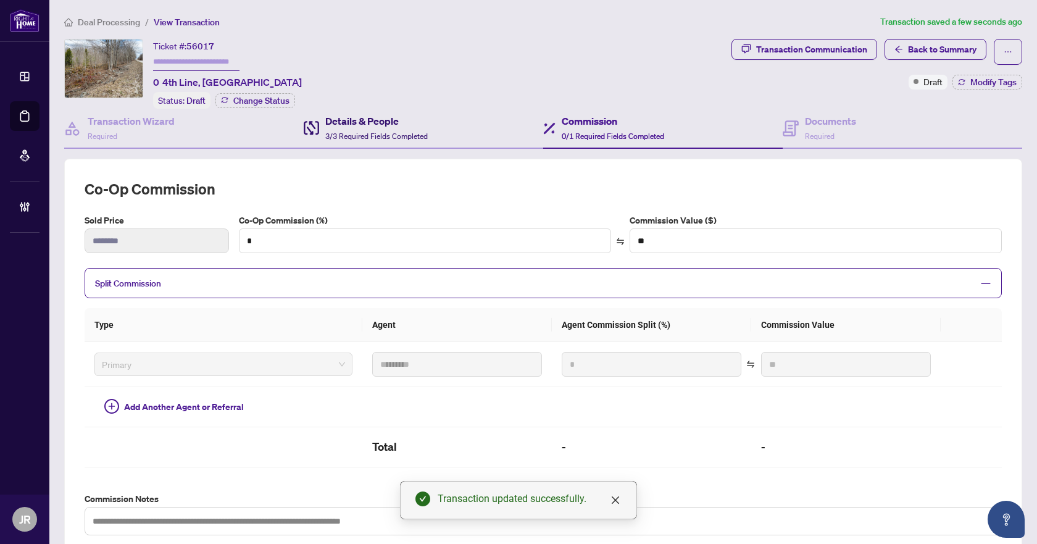
click at [387, 123] on h4 "Details & People" at bounding box center [376, 121] width 102 height 15
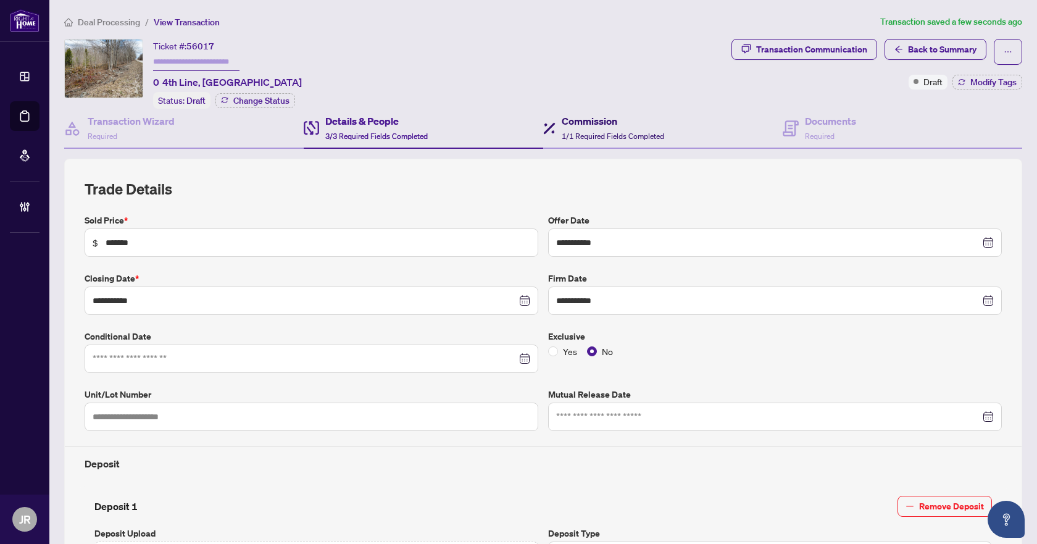
click at [621, 131] on span "1/1 Required Fields Completed" at bounding box center [613, 135] width 102 height 9
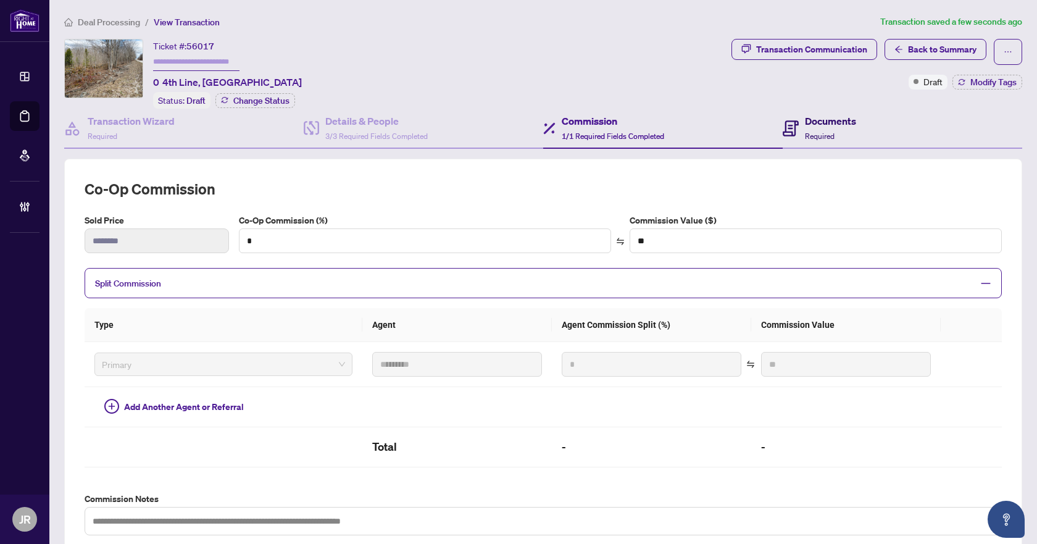
click at [823, 123] on h4 "Documents" at bounding box center [830, 121] width 51 height 15
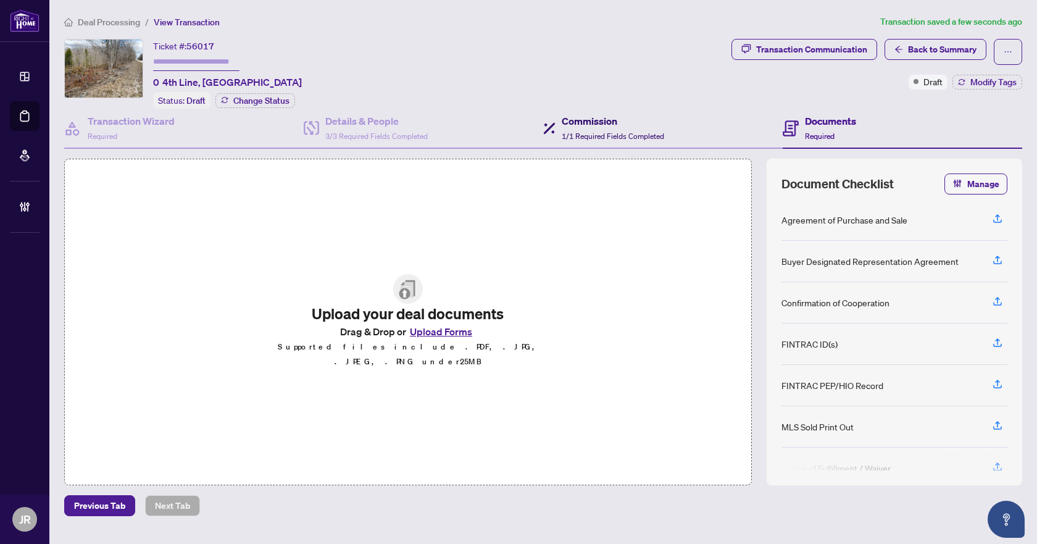
click at [612, 118] on h4 "Commission" at bounding box center [613, 121] width 102 height 15
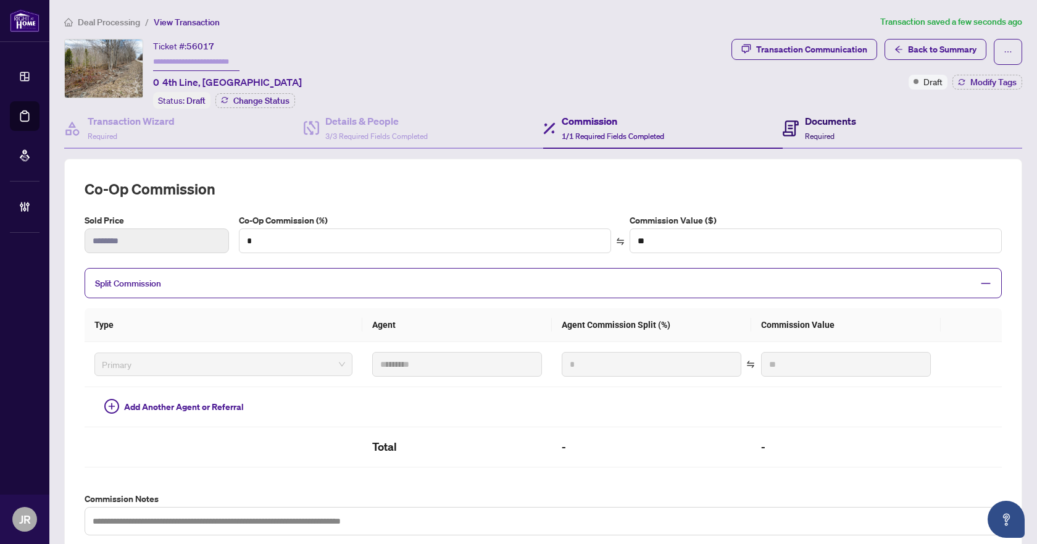
click at [817, 122] on h4 "Documents" at bounding box center [830, 121] width 51 height 15
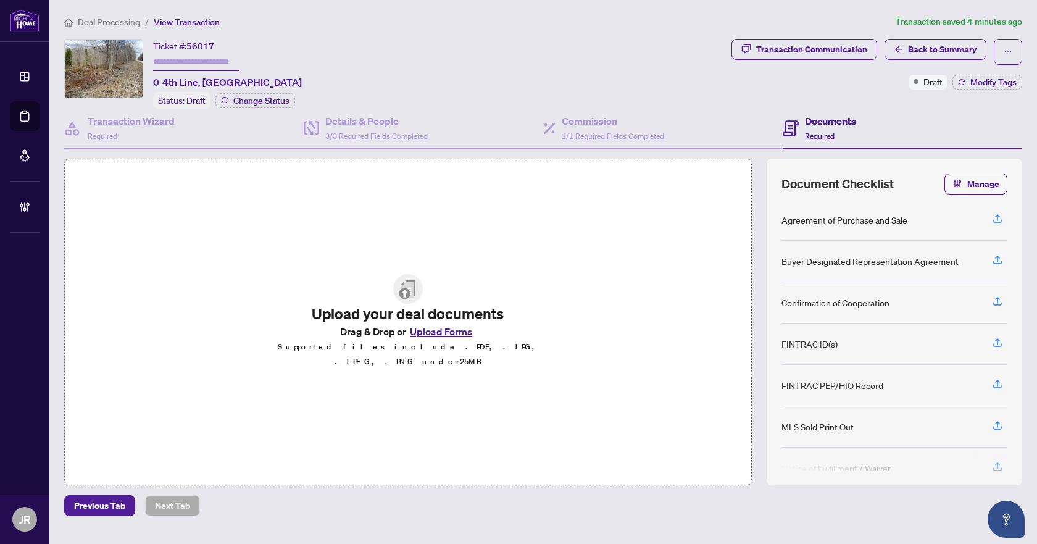
click at [120, 20] on span "Deal Processing" at bounding box center [109, 22] width 62 height 11
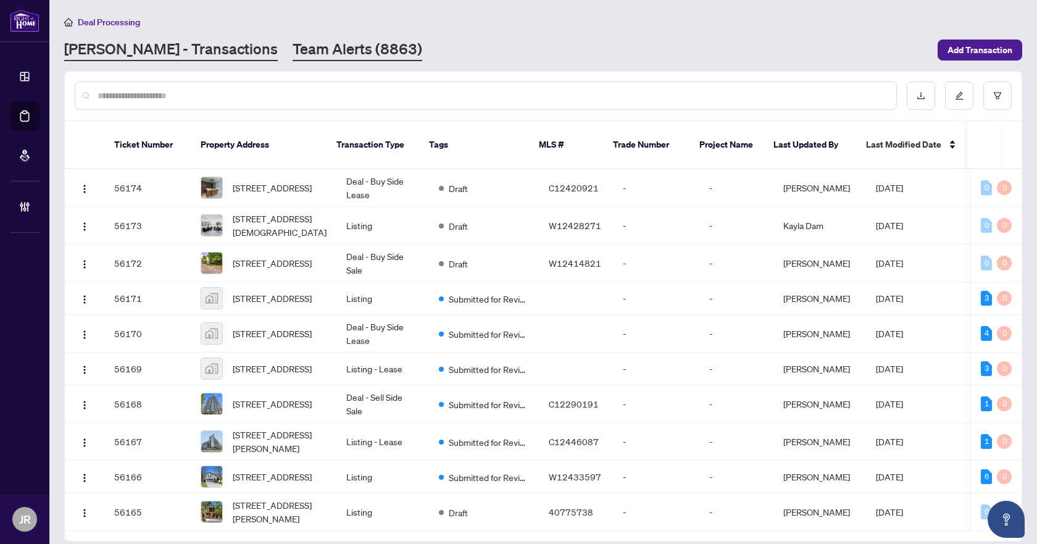
click at [329, 46] on link "Team Alerts (8863)" at bounding box center [358, 50] width 130 height 22
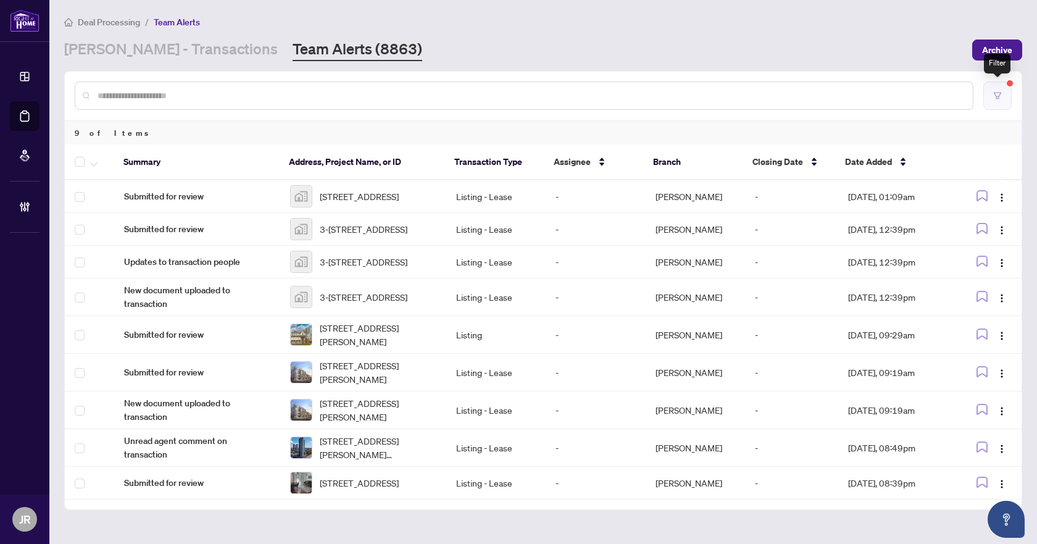
click at [995, 95] on icon "filter" at bounding box center [997, 95] width 7 height 7
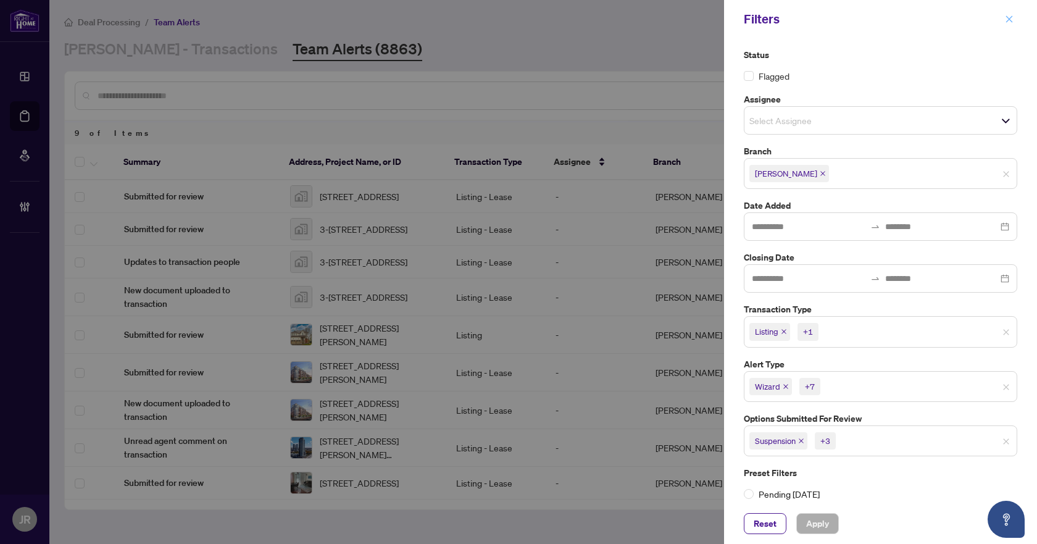
click at [1003, 21] on button "button" at bounding box center [1009, 19] width 16 height 15
